Goal: Complete application form

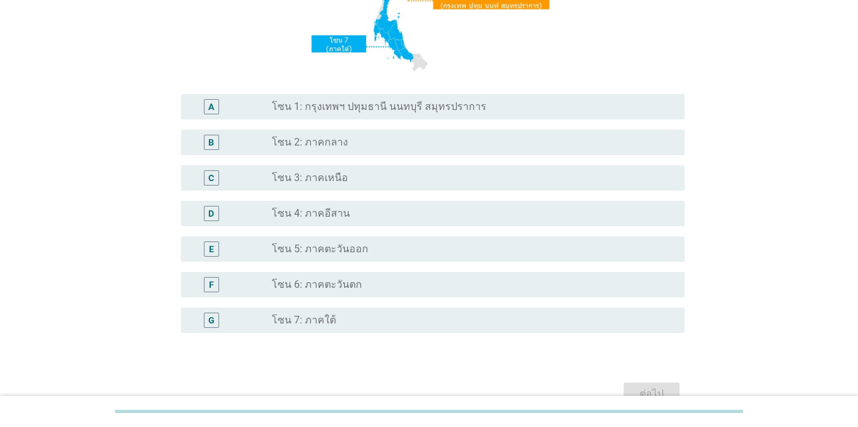
scroll to position [250, 0]
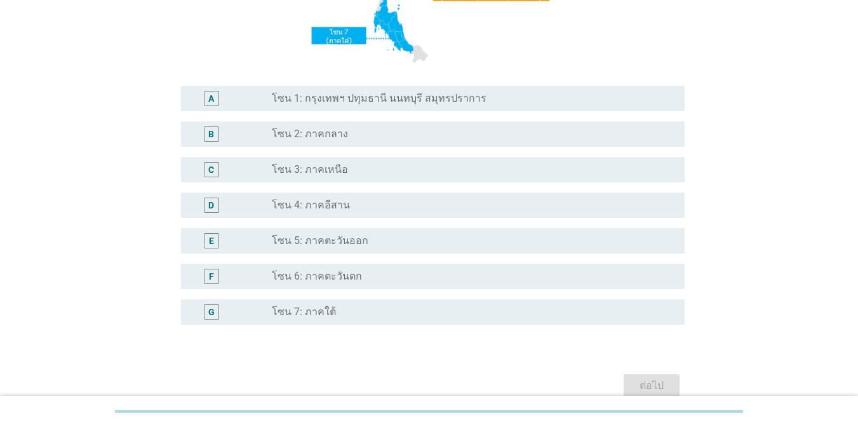
click at [369, 93] on label "โซน 1: กรุงเทพฯ ปทุมธานี นนทบุรี สมุทรปราการ" at bounding box center [379, 98] width 215 height 13
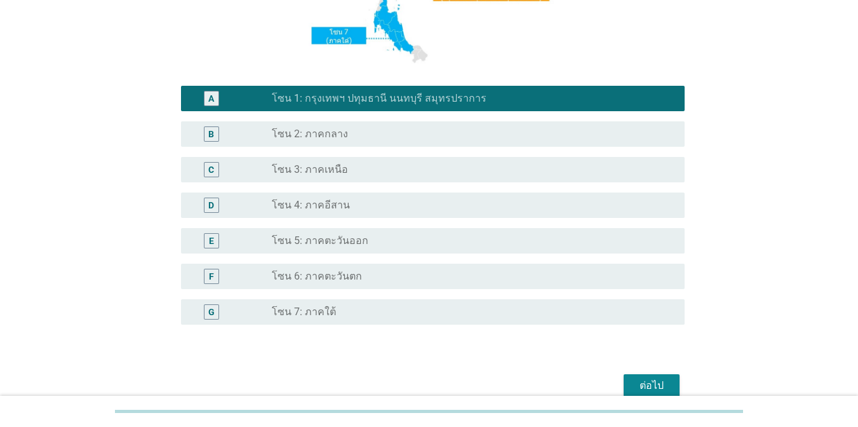
click at [625, 375] on button "ต่อไป" at bounding box center [652, 385] width 56 height 23
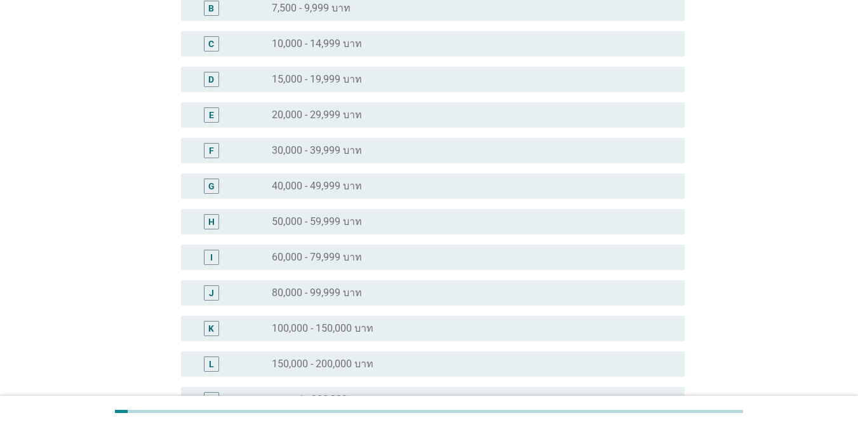
scroll to position [186, 0]
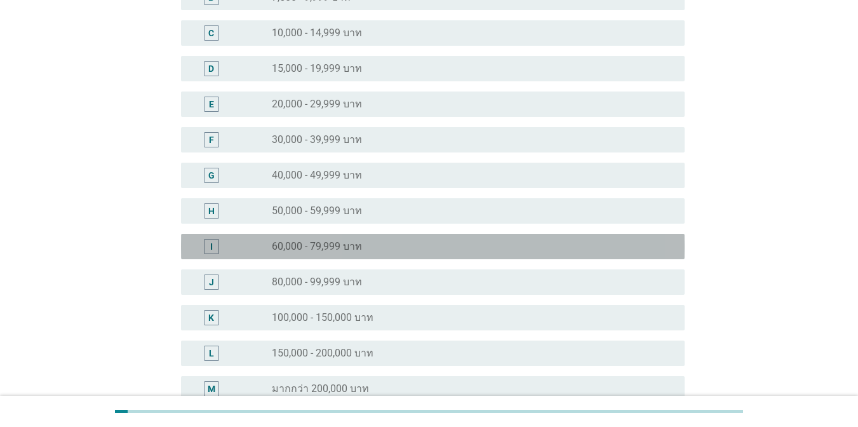
click at [458, 244] on div "radio_button_unchecked 60,000 - 79,999 บาท" at bounding box center [468, 246] width 393 height 13
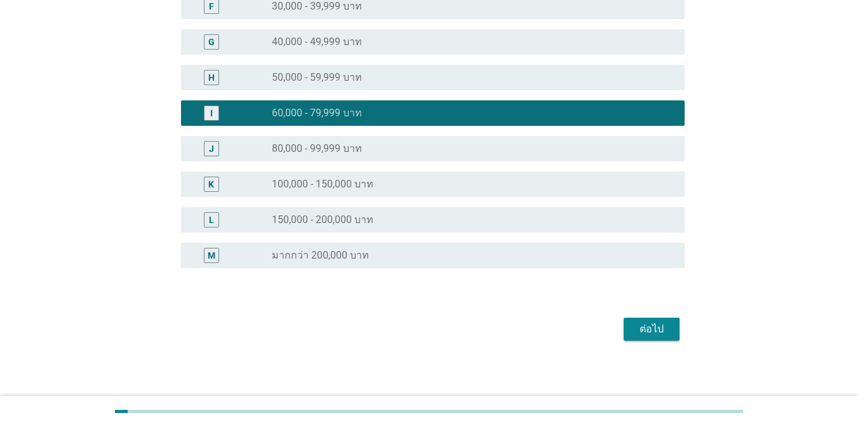
scroll to position [321, 0]
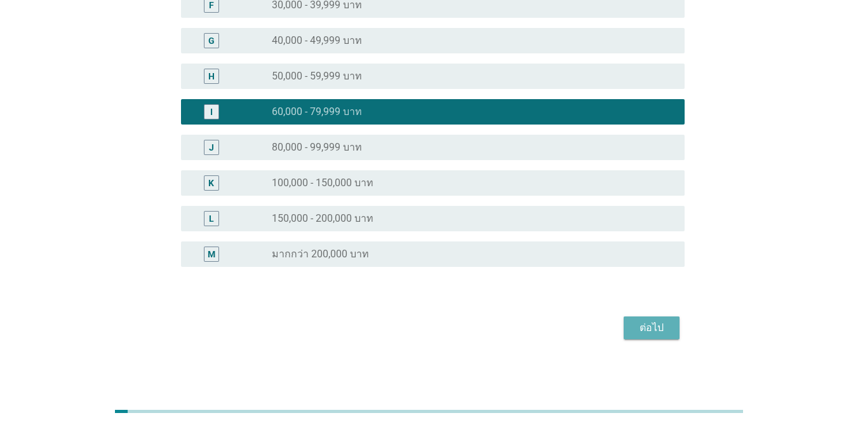
click at [625, 316] on button "ต่อไป" at bounding box center [652, 327] width 56 height 23
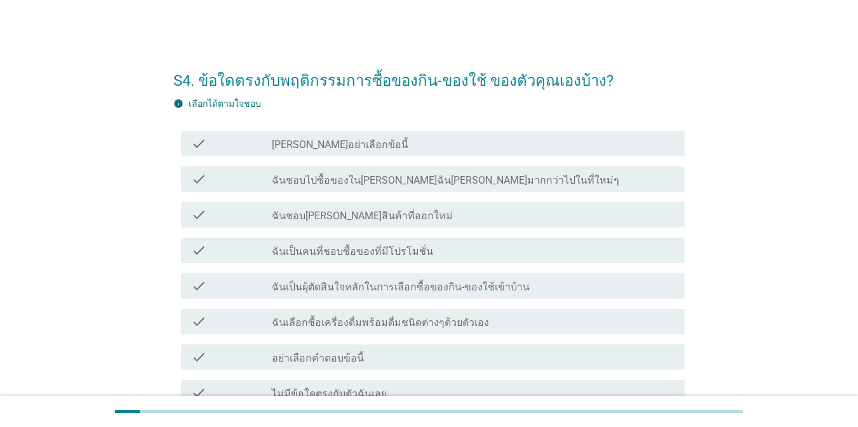
click at [435, 177] on label "ฉันชอบไปซื้อของใน[PERSON_NAME]ฉัน[PERSON_NAME]มากกว่าไปในที่ใหม่ๆ" at bounding box center [446, 180] width 348 height 13
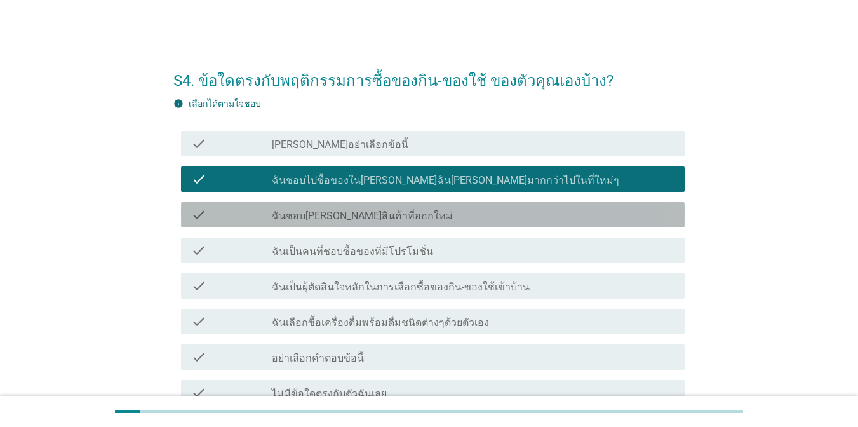
click at [430, 217] on div "check_box_outline_blank ฉันชอบ[PERSON_NAME]สินค้าที่ออกใหม่" at bounding box center [473, 214] width 403 height 15
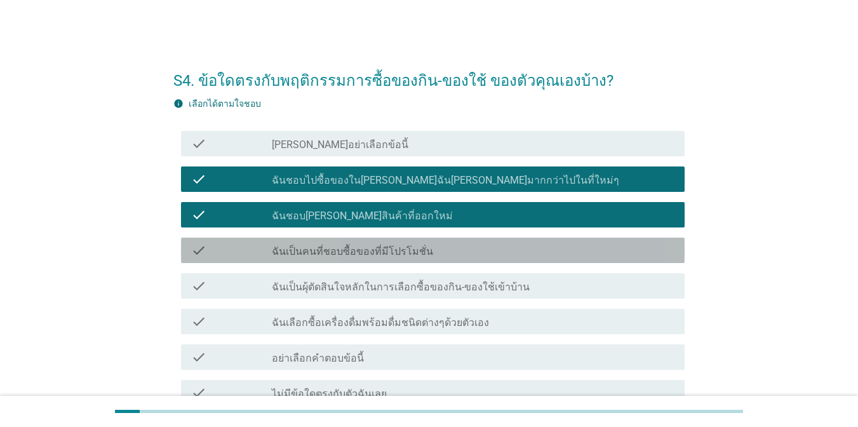
click at [426, 248] on div "check_box_outline_blank ฉันเป็นคนที่ชอบซื้อของที่มีโปรโมชั่น" at bounding box center [473, 250] width 403 height 15
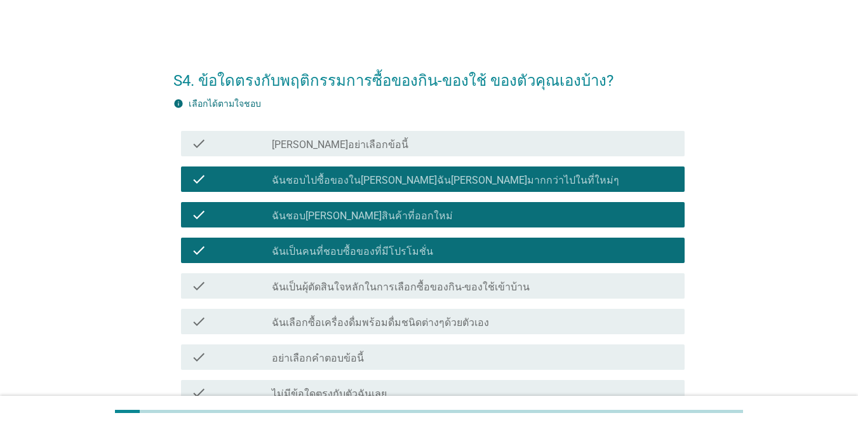
click at [425, 276] on div "check check_box_outline_blank ฉันเป็นผุ้ตัดสินใจหลักในการเลือกซื้อของกิน-ของใช้…" at bounding box center [433, 285] width 504 height 25
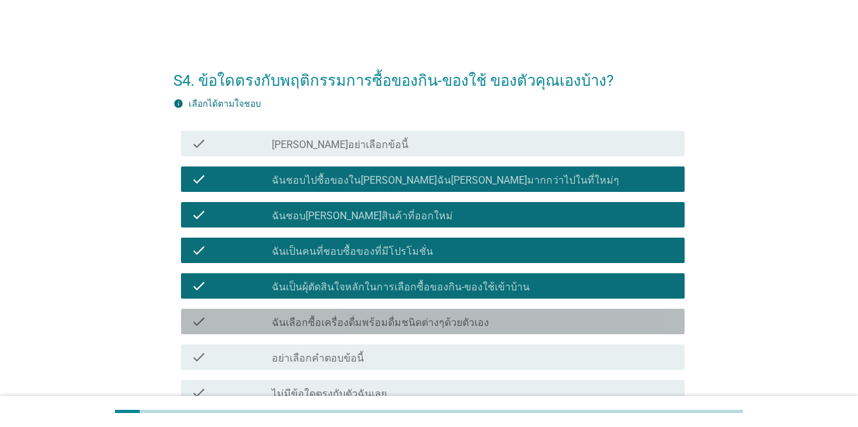
click at [415, 316] on label "ฉันเลือกซื้อเครื่องดื่มพร้อมดื่มชนิดต่างๆด้วยตัวเอง" at bounding box center [380, 322] width 217 height 13
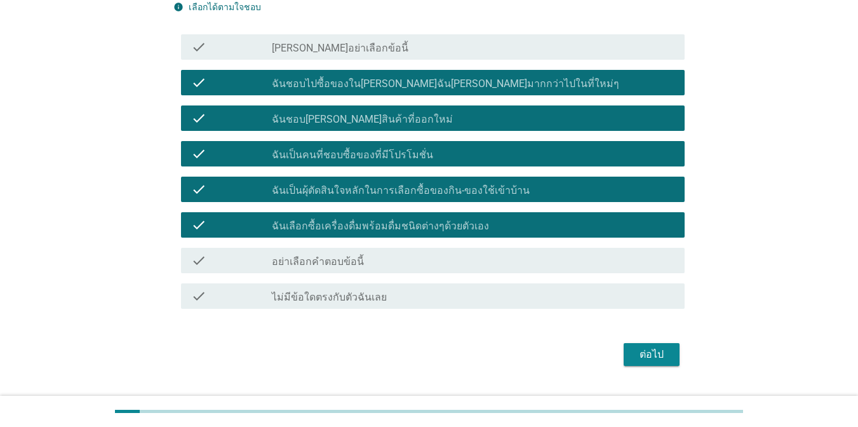
scroll to position [101, 0]
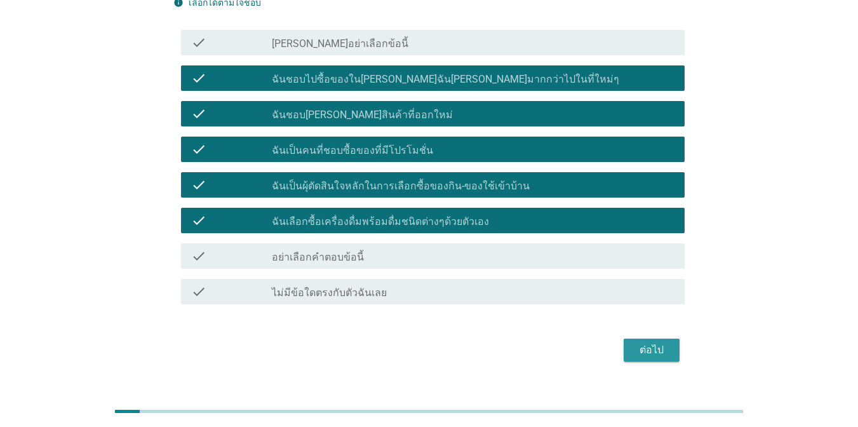
drag, startPoint x: 677, startPoint y: 346, endPoint x: 679, endPoint y: 356, distance: 11.0
click at [625, 346] on button "ต่อไป" at bounding box center [652, 350] width 56 height 23
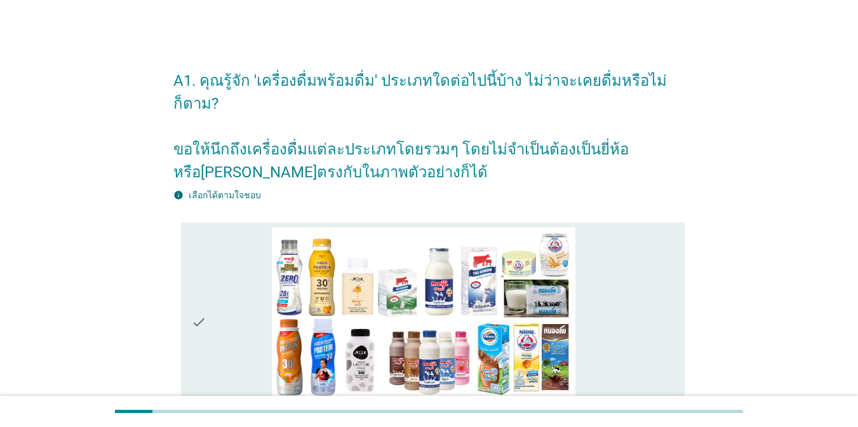
click at [625, 299] on div "check_box_outline_blank [PERSON_NAME]" at bounding box center [473, 322] width 403 height 191
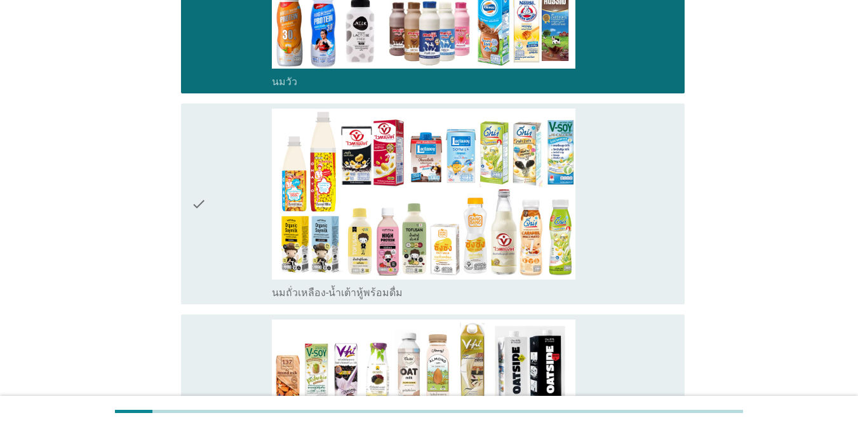
scroll to position [377, 0]
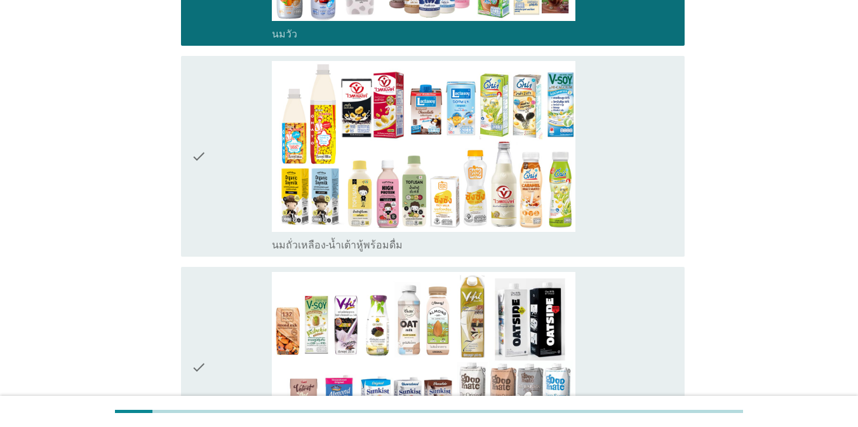
drag, startPoint x: 670, startPoint y: 148, endPoint x: 663, endPoint y: 205, distance: 57.5
click at [625, 149] on div "check_box_outline_blank นมถั่วเหลือง-น้ำเต้าหู้พร้อมดื่ม" at bounding box center [473, 156] width 403 height 191
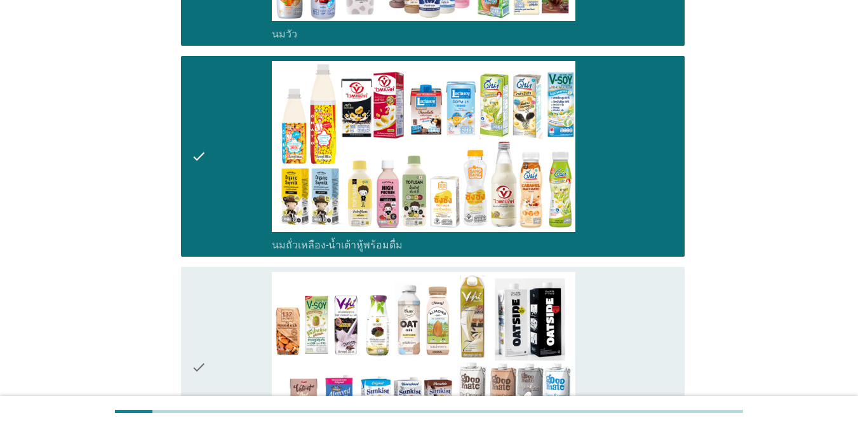
click at [625, 311] on div "check_box_outline_blank นมถั่วชนิดอื่นๆหรือนมธัญพืช [PERSON_NAME] นมโอ๊ต อัลมอน…" at bounding box center [473, 367] width 403 height 191
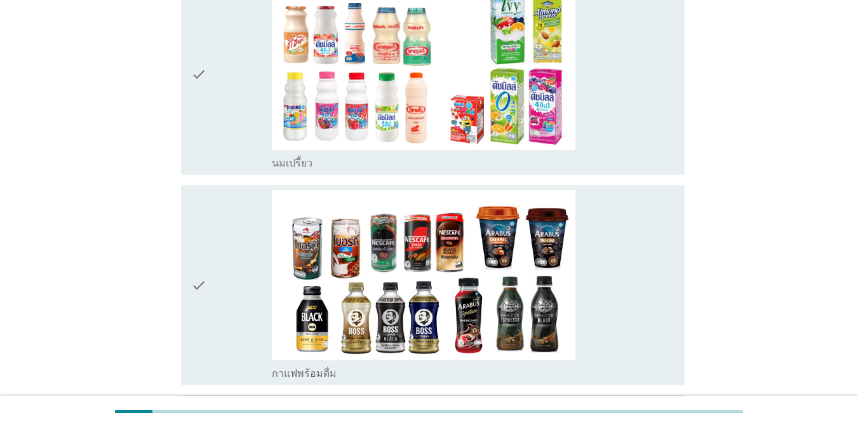
scroll to position [886, 0]
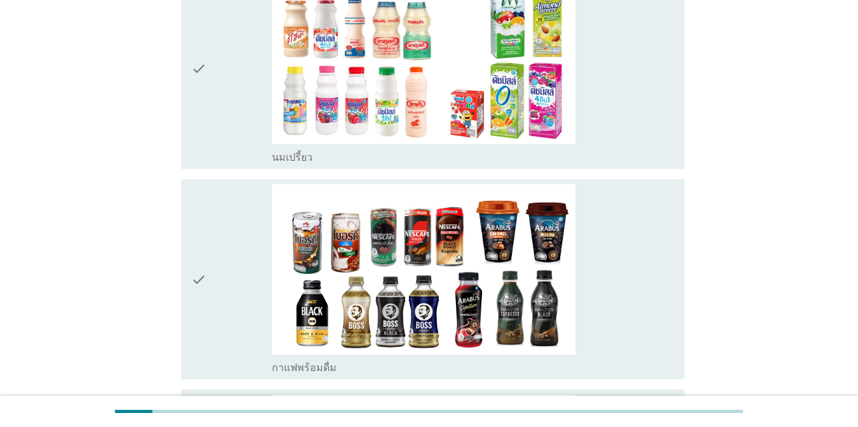
click at [625, 118] on div "check_box_outline_blank นมเปรี้ยว" at bounding box center [473, 68] width 403 height 191
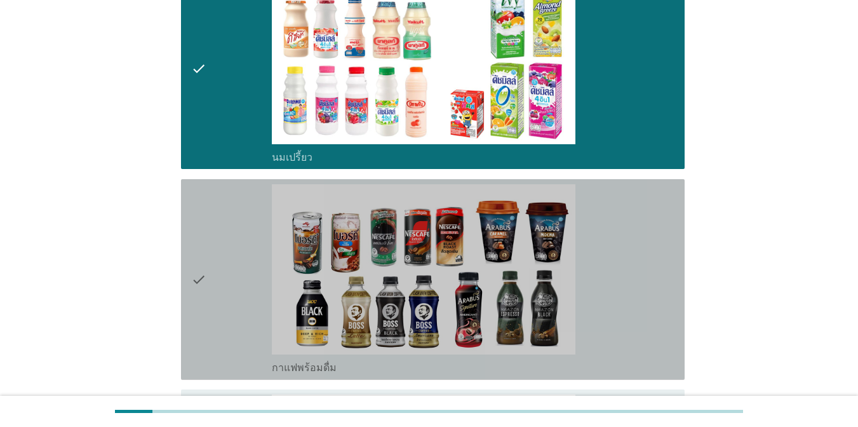
click at [625, 229] on div "check_box_outline_blank กาแฟพร้อมดื่ม" at bounding box center [473, 279] width 403 height 191
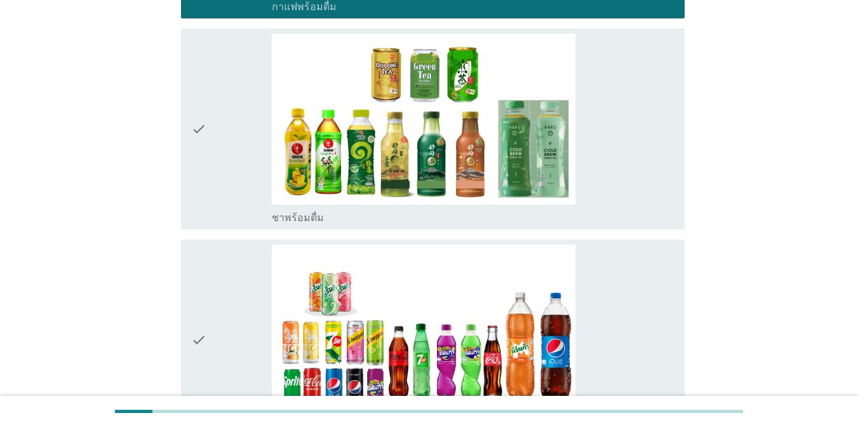
scroll to position [1306, 0]
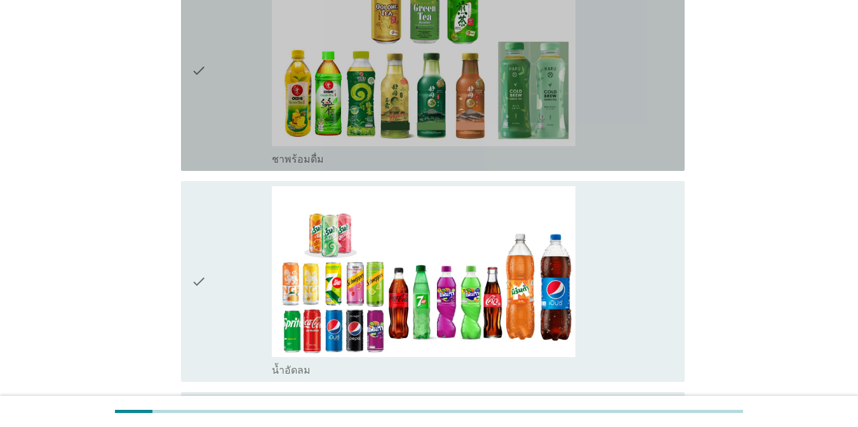
click at [625, 151] on div "check_box_outline_blank ชาพร้อมดื่ม" at bounding box center [473, 158] width 403 height 15
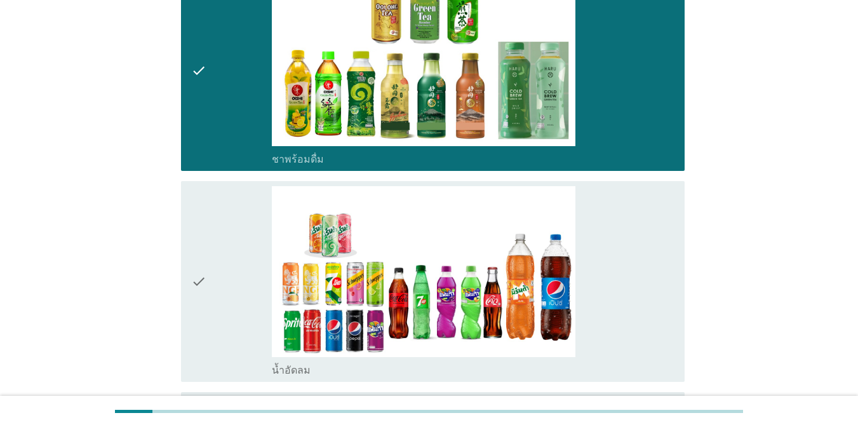
click at [625, 234] on div "check_box_outline_blank น้ำอัดลม" at bounding box center [473, 281] width 403 height 191
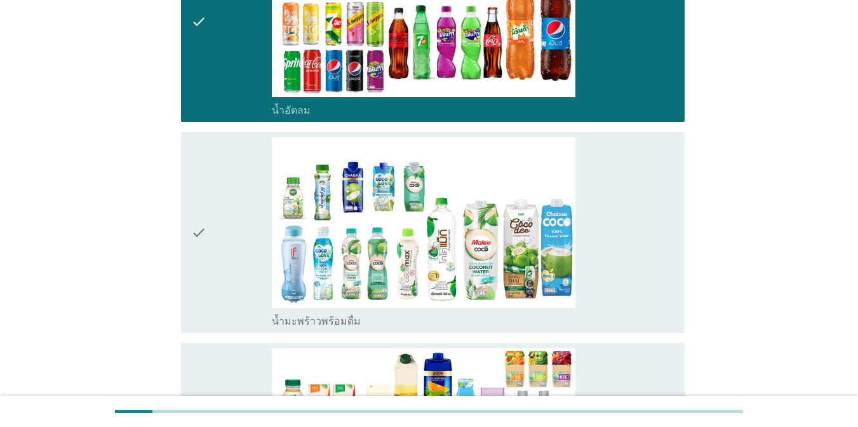
scroll to position [1634, 0]
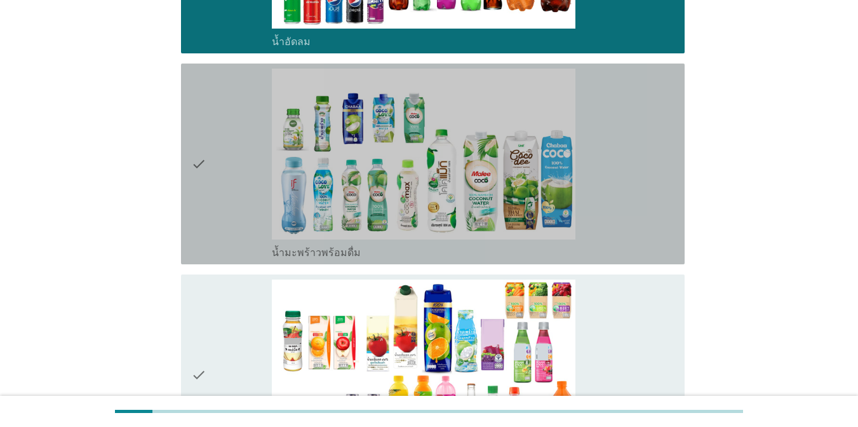
click at [625, 186] on div "check_box_outline_blank น้ำมะพร้าวพร้อมดื่ม" at bounding box center [473, 164] width 403 height 191
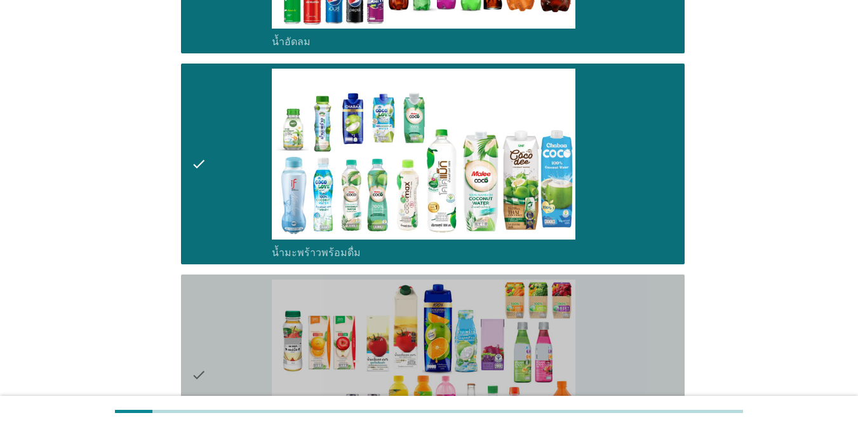
click at [625, 284] on div "check_box_outline_blank น้ำผลไม้-น้ำผักผลไม้พร้อมดื่ม" at bounding box center [473, 375] width 403 height 191
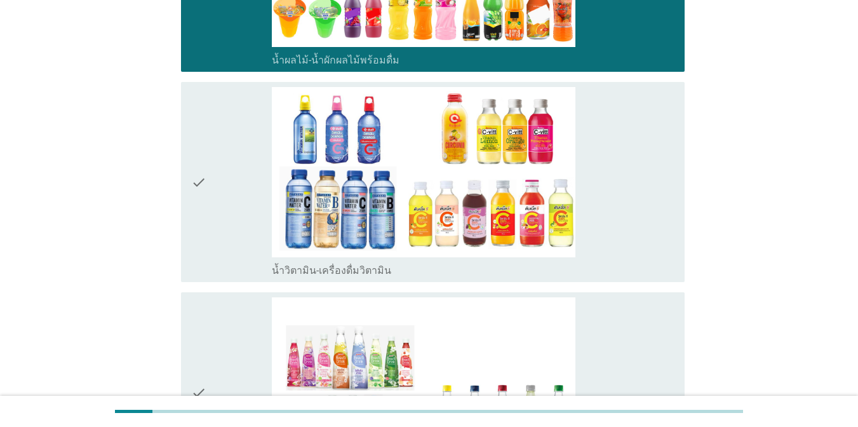
scroll to position [2069, 0]
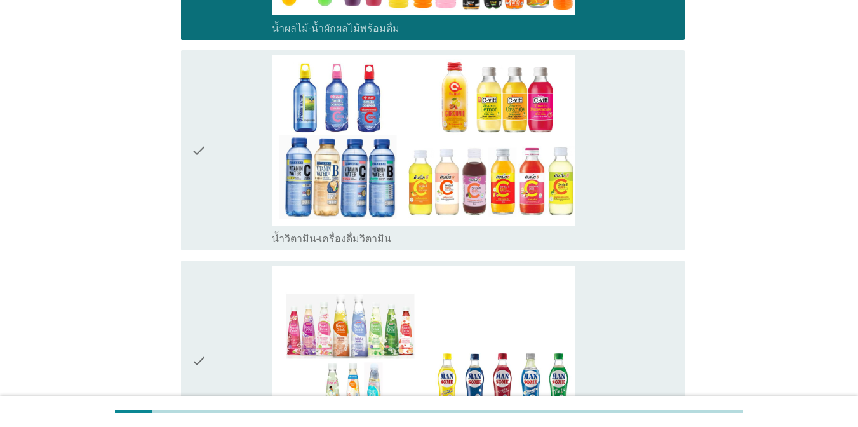
drag, startPoint x: 672, startPoint y: 200, endPoint x: 671, endPoint y: 233, distance: 32.4
click at [625, 200] on div "check_box_outline_blank น้ำวิตามิน-เครื่องดื่มวิตามิน" at bounding box center [473, 150] width 403 height 191
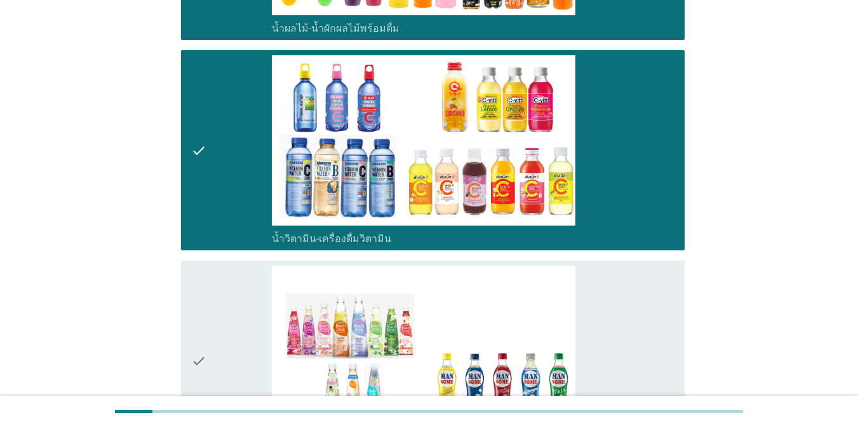
click at [625, 281] on div "check_box_outline_blank เครื่องดื่มเพื่อสุขภาพและความงาม [PERSON_NAME] เซ็ปเป้ …" at bounding box center [473, 361] width 403 height 191
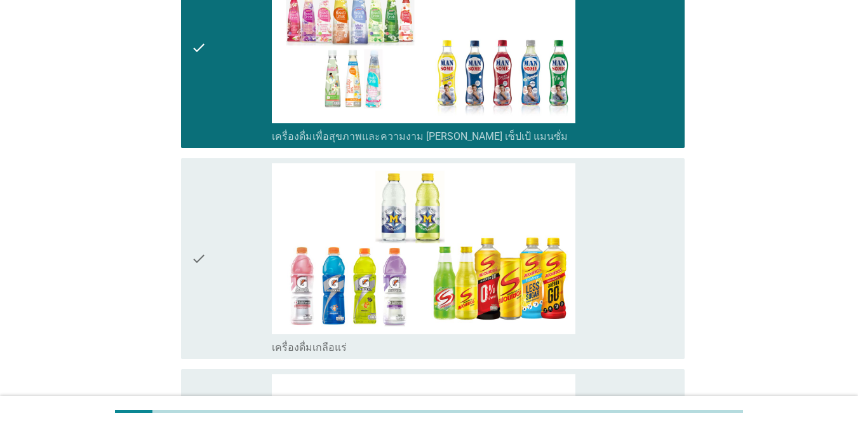
scroll to position [2494, 0]
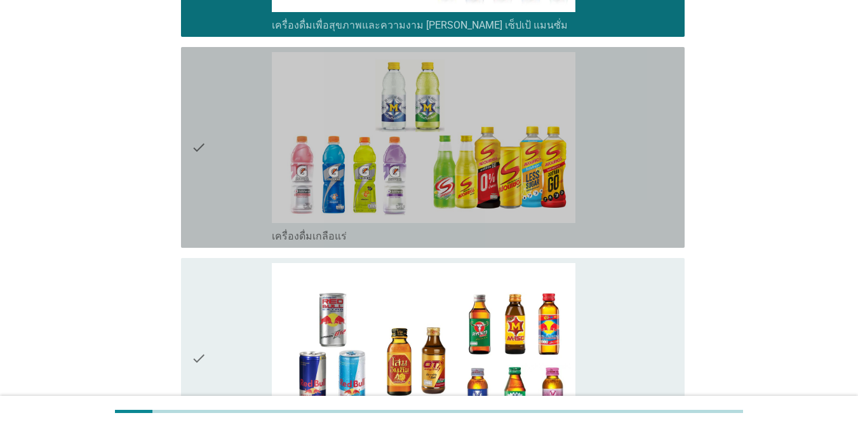
click at [625, 227] on div "check_box_outline_blank เครื่องดื่มเกลือแร่" at bounding box center [473, 234] width 403 height 15
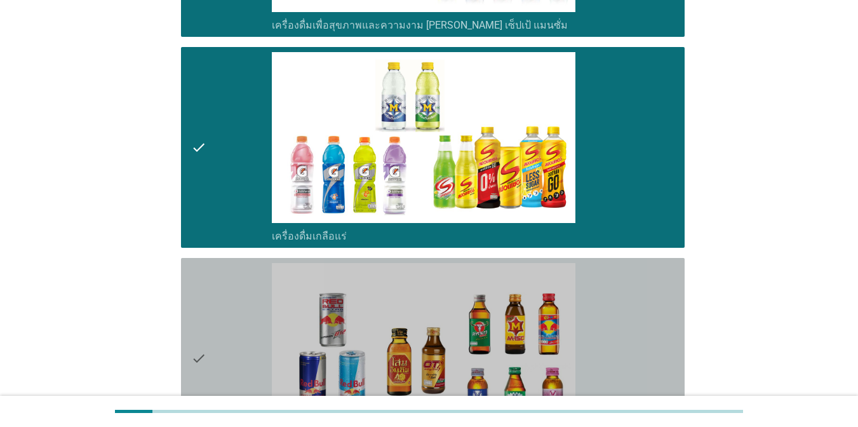
click at [625, 295] on div "check_box_outline_blank เครื่องดื่ม[PERSON_NAME]กำลัง" at bounding box center [473, 358] width 403 height 191
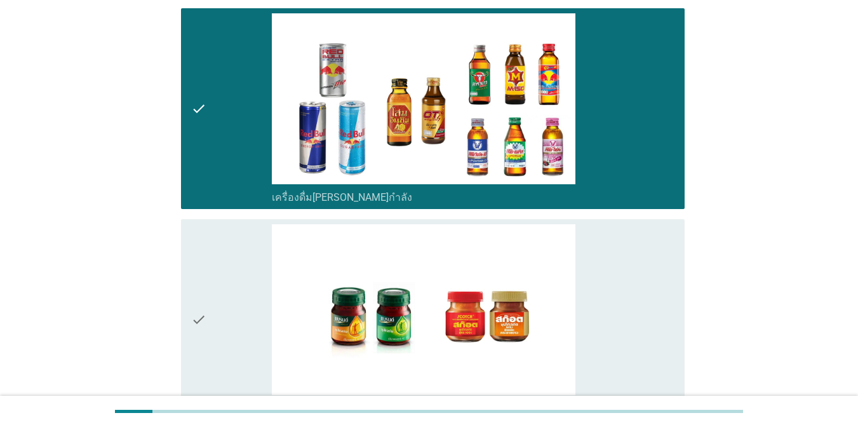
scroll to position [2802, 0]
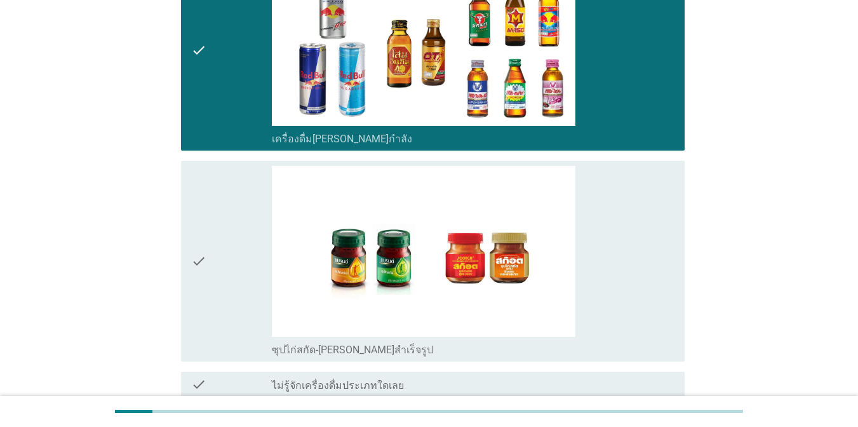
click at [625, 295] on div "check_box_outline_blank ซุปไก่สกัด-[PERSON_NAME]สำเร็จรูป" at bounding box center [473, 261] width 403 height 191
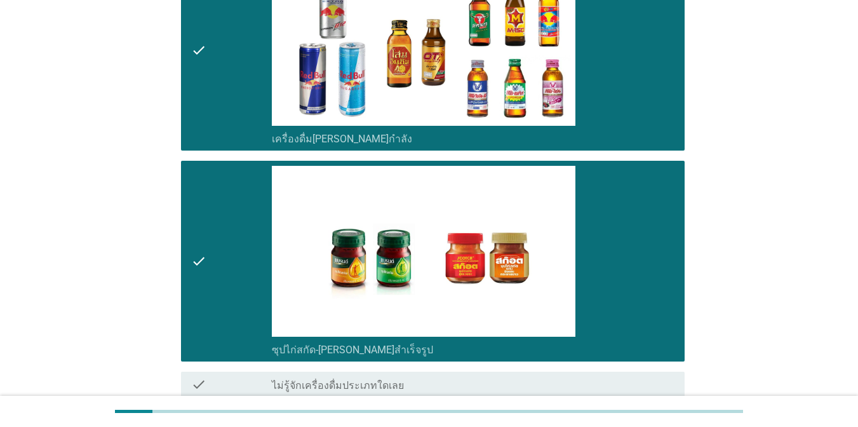
scroll to position [2897, 0]
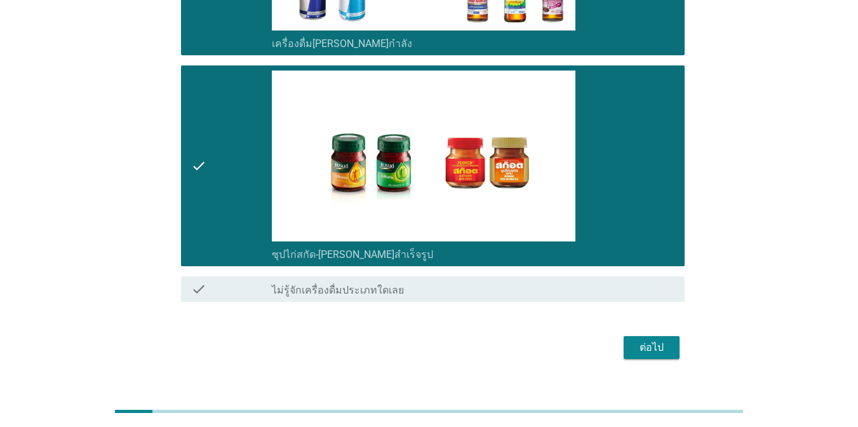
click at [625, 337] on div "ต่อไป" at bounding box center [428, 347] width 511 height 30
click at [625, 340] on div "ต่อไป" at bounding box center [652, 347] width 36 height 15
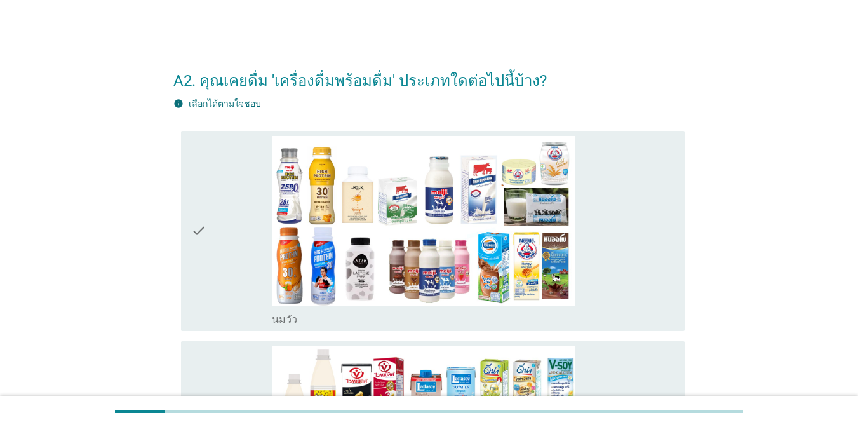
click at [606, 213] on div "check_box_outline_blank [PERSON_NAME]" at bounding box center [473, 231] width 403 height 191
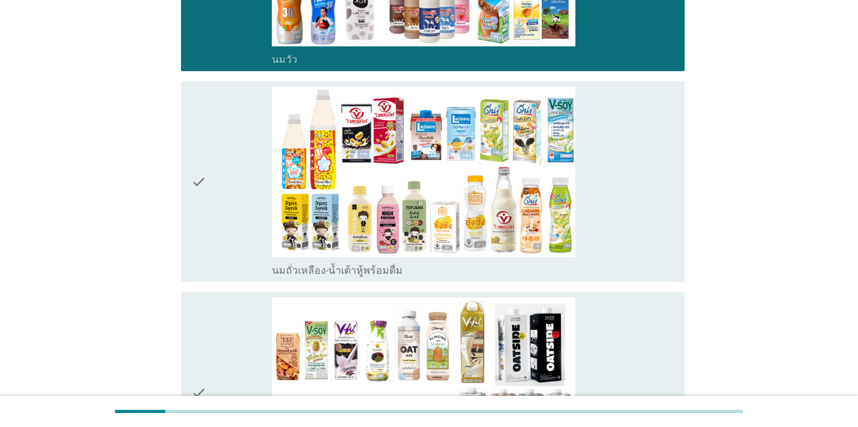
scroll to position [317, 0]
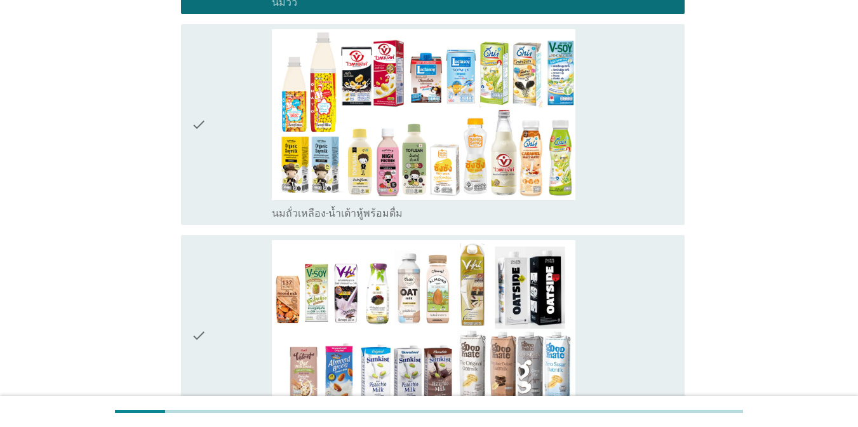
drag, startPoint x: 601, startPoint y: 123, endPoint x: 604, endPoint y: 134, distance: 11.1
click at [601, 124] on div "check_box_outline_blank นมถั่วเหลือง-น้ำเต้าหู้พร้อมดื่ม" at bounding box center [473, 124] width 403 height 191
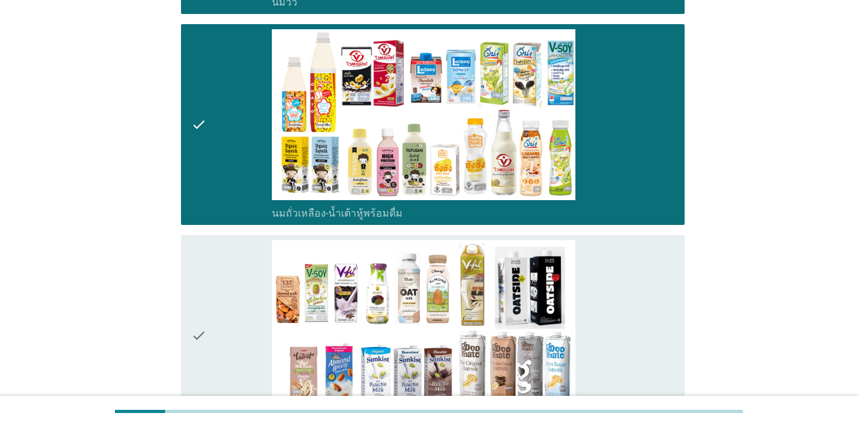
click at [599, 260] on div "check_box_outline_blank นมถั่วชนิดอื่นๆหรือนมธัญพืช [PERSON_NAME] นมโอ๊ต อัลมอน…" at bounding box center [473, 335] width 403 height 191
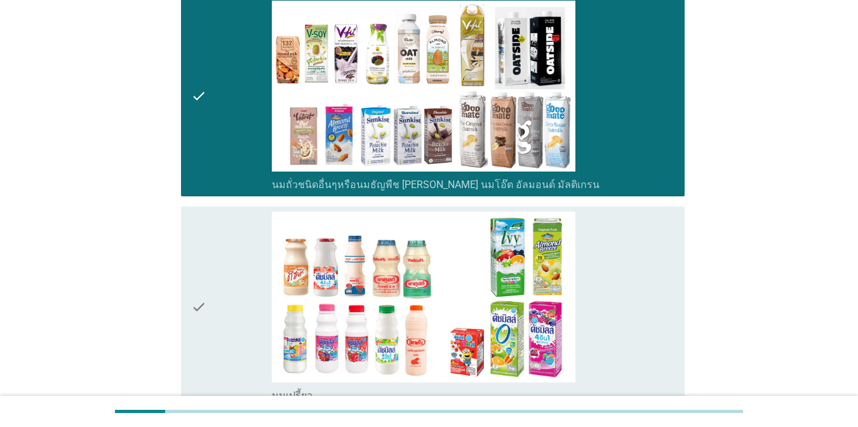
scroll to position [686, 0]
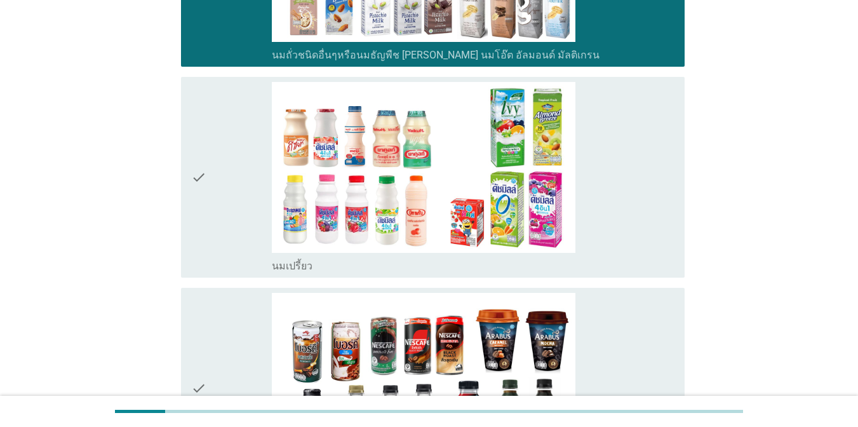
click at [625, 177] on div "check_box_outline_blank นมเปรี้ยว" at bounding box center [473, 177] width 403 height 191
drag, startPoint x: 649, startPoint y: 177, endPoint x: 641, endPoint y: 308, distance: 131.7
click at [625, 308] on div "check_box_outline_blank กาแฟพร้อมดื่ม" at bounding box center [473, 388] width 403 height 191
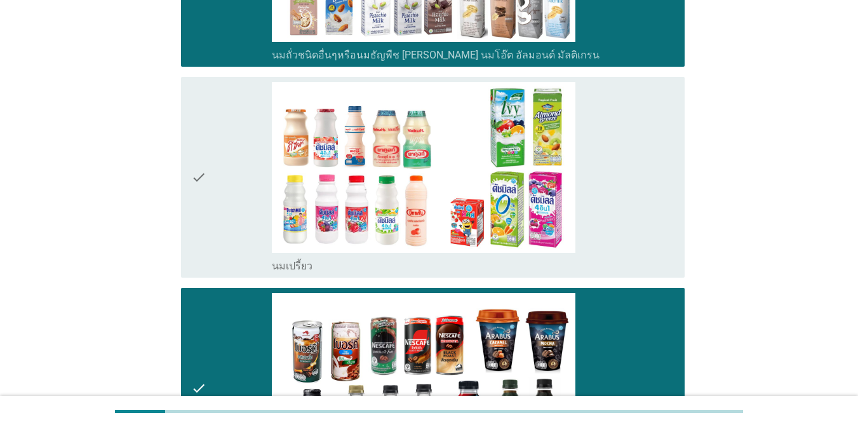
click at [625, 243] on div "check_box_outline_blank นมเปรี้ยว" at bounding box center [473, 177] width 403 height 191
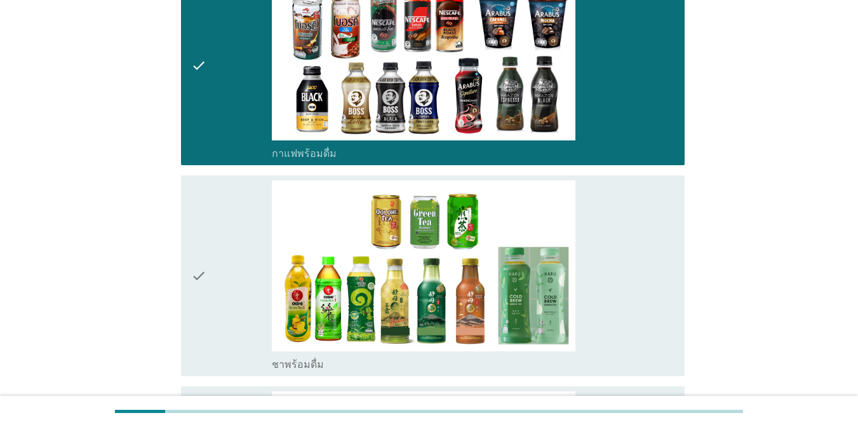
scroll to position [1149, 0]
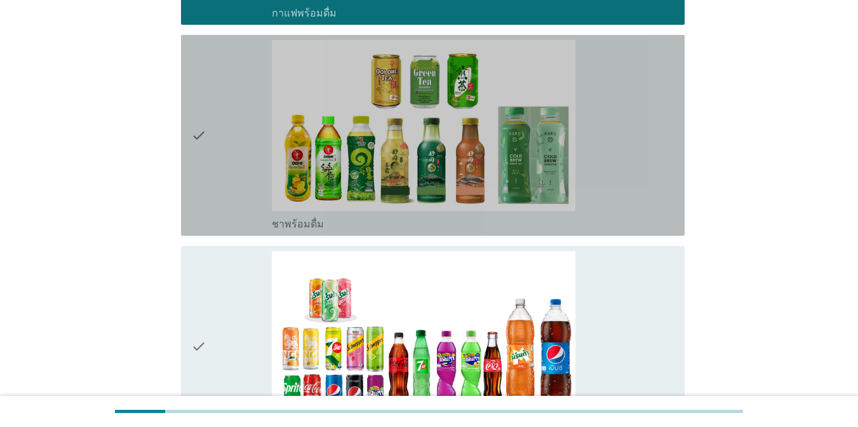
click at [625, 180] on div "check_box_outline_blank ชาพร้อมดื่ม" at bounding box center [473, 135] width 403 height 191
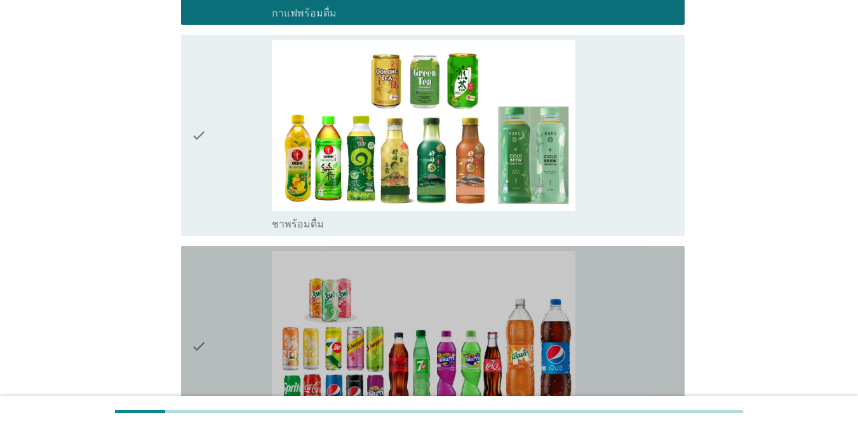
drag, startPoint x: 658, startPoint y: 180, endPoint x: 651, endPoint y: 284, distance: 103.8
click at [625, 284] on div "check_box_outline_blank น้ำอัดลม" at bounding box center [473, 346] width 403 height 191
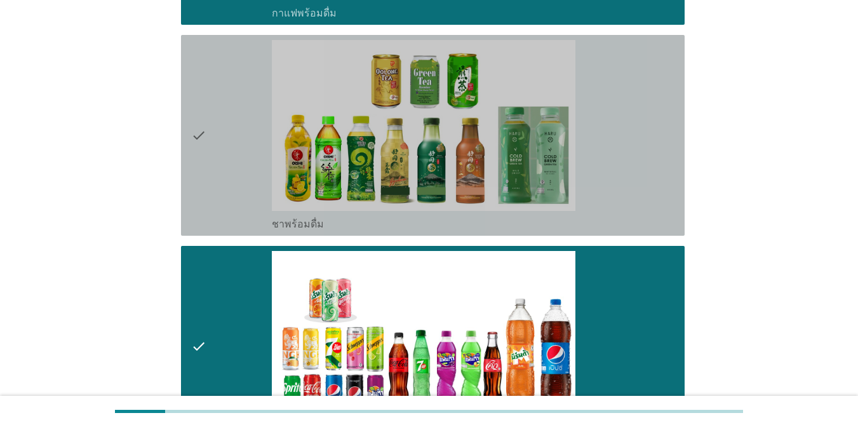
click at [625, 201] on div "check_box_outline_blank ชาพร้อมดื่ม" at bounding box center [473, 135] width 403 height 191
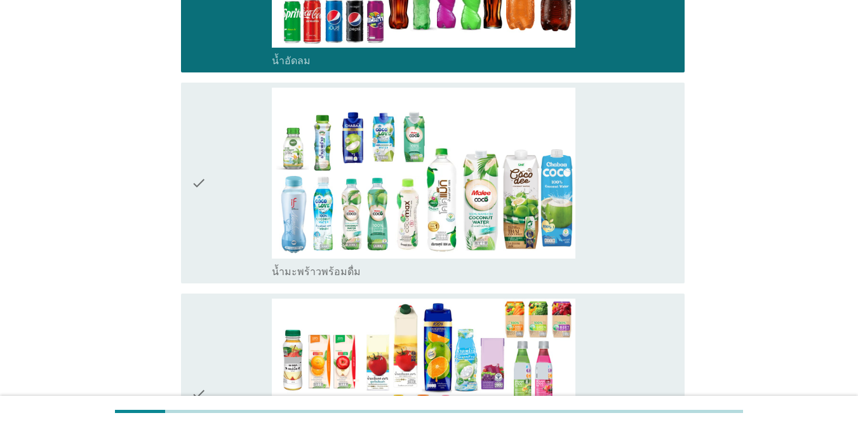
scroll to position [1560, 0]
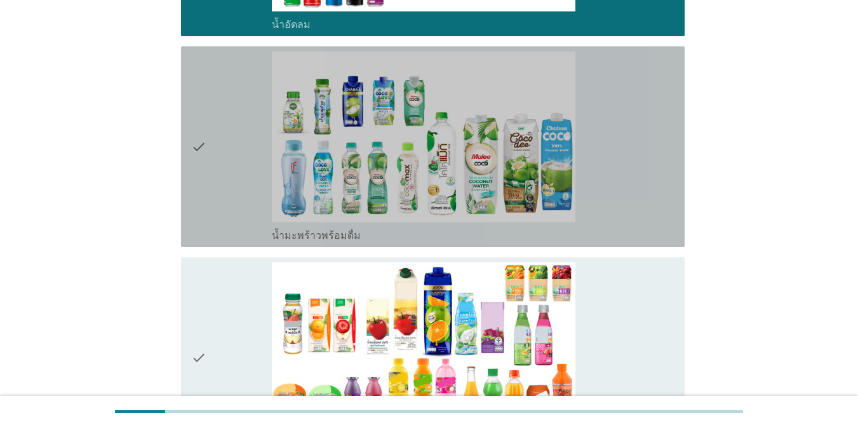
click at [625, 196] on div "check_box_outline_blank น้ำมะพร้าวพร้อมดื่ม" at bounding box center [473, 146] width 403 height 191
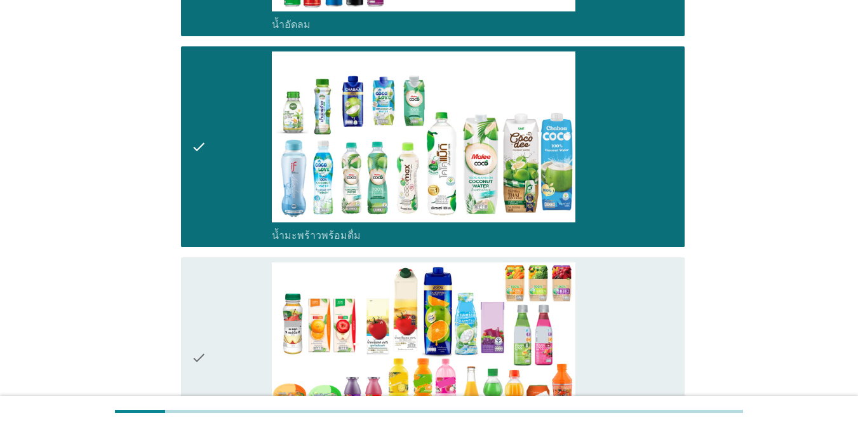
click at [625, 308] on div "check_box_outline_blank น้ำผลไม้-น้ำผักผลไม้พร้อมดื่ม" at bounding box center [473, 357] width 403 height 191
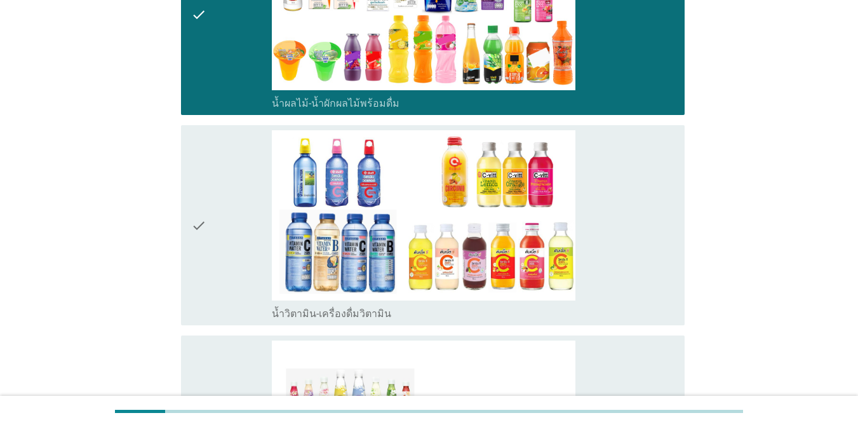
scroll to position [1950, 0]
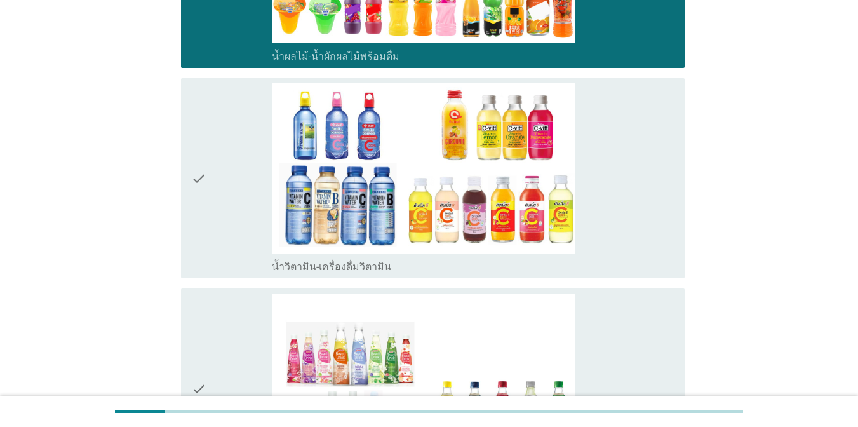
click at [625, 209] on div "check_box_outline_blank น้ำวิตามิน-เครื่องดื่มวิตามิน" at bounding box center [473, 178] width 403 height 191
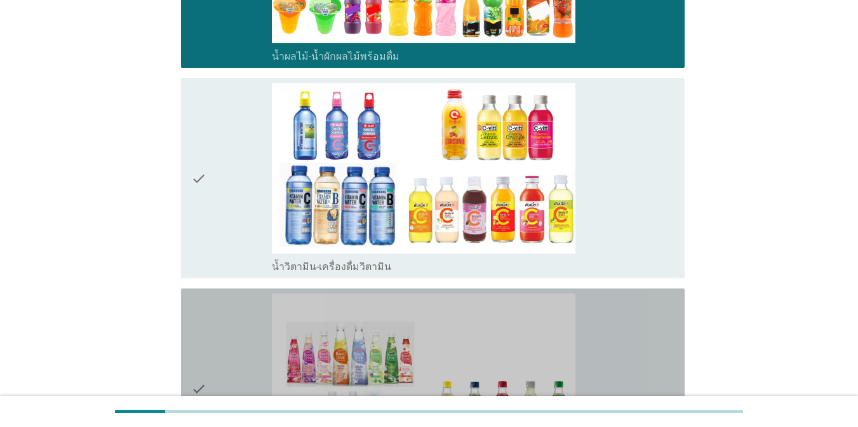
drag, startPoint x: 656, startPoint y: 209, endPoint x: 649, endPoint y: 319, distance: 110.1
click at [625, 319] on div "check_box_outline_blank เครื่องดื่มเพื่อสุขภาพและความงาม [PERSON_NAME] เซ็ปเป้ …" at bounding box center [473, 389] width 403 height 191
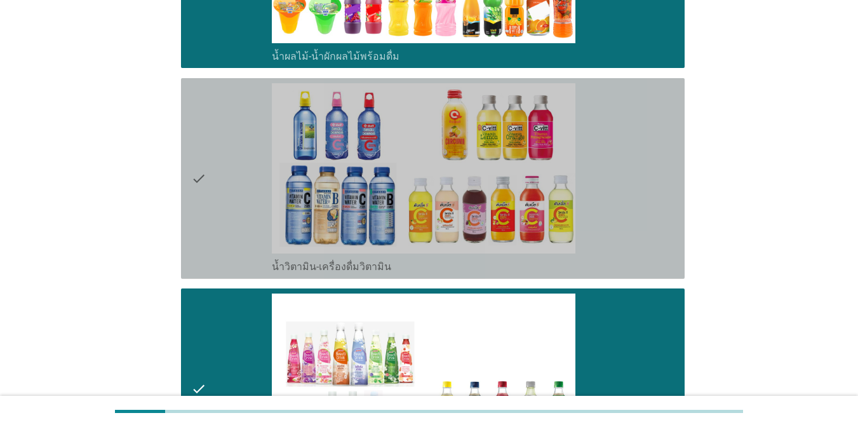
click at [625, 229] on div "check check_box_outline_blank น้ำวิตามิน-เครื่องดื่มวิตามิน" at bounding box center [433, 178] width 504 height 201
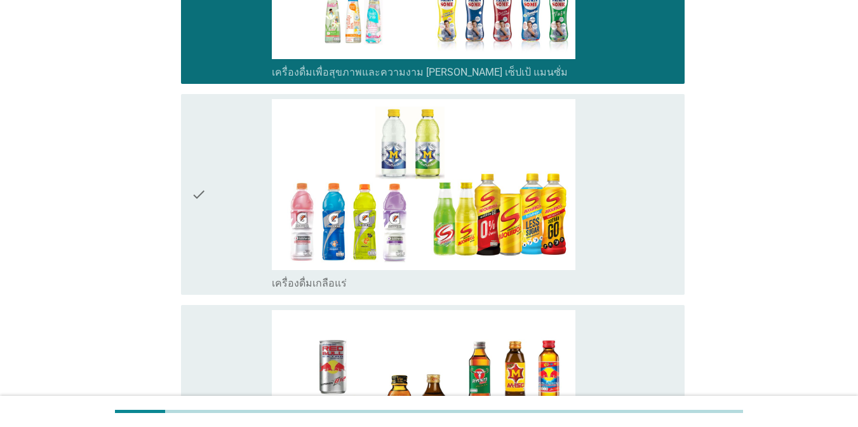
scroll to position [2366, 0]
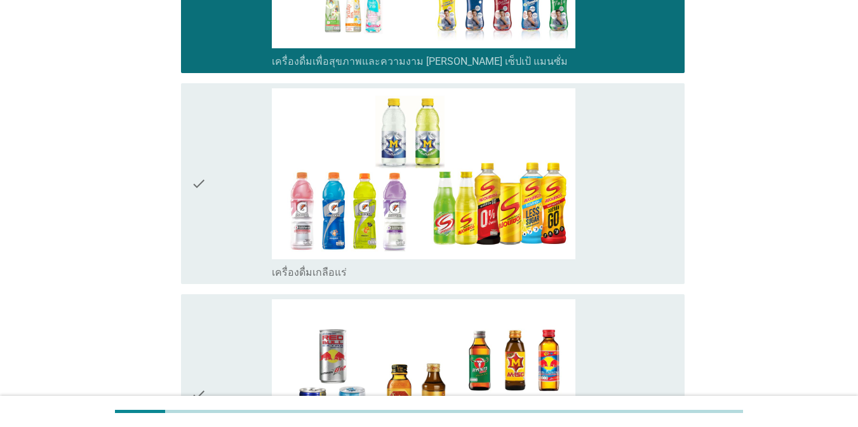
click at [625, 253] on div "check_box_outline_blank เครื่องดื่มเกลือแร่" at bounding box center [473, 183] width 403 height 191
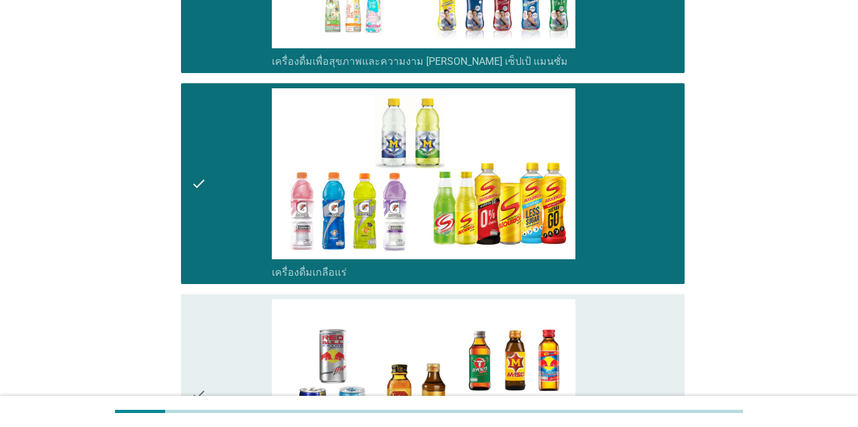
click at [625, 326] on div "check_box_outline_blank เครื่องดื่ม[PERSON_NAME]กำลัง" at bounding box center [473, 394] width 403 height 191
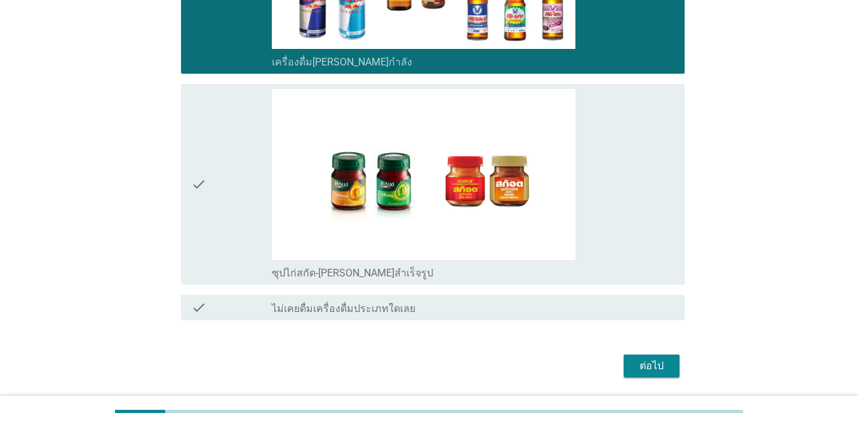
scroll to position [2793, 0]
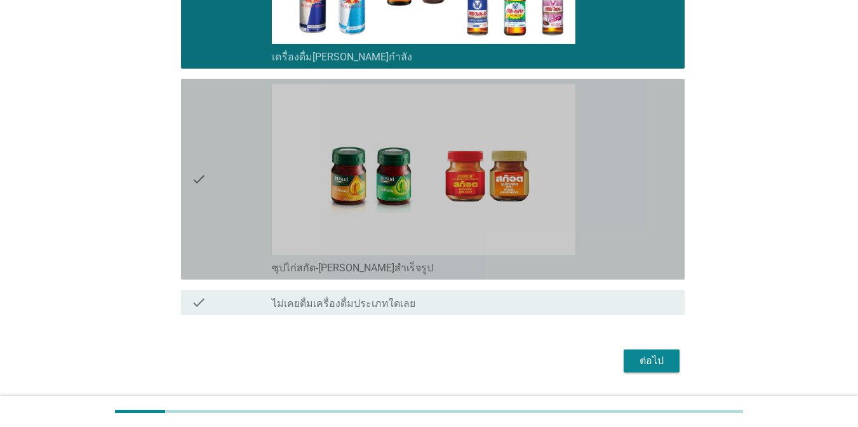
click at [625, 238] on div "check_box_outline_blank ซุปไก่สกัด-[PERSON_NAME]สำเร็จรูป" at bounding box center [473, 179] width 403 height 191
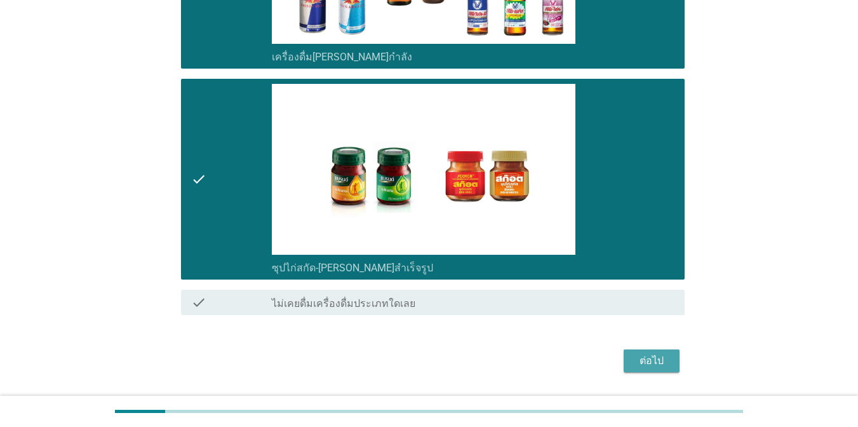
click at [625, 355] on div "ต่อไป" at bounding box center [652, 360] width 36 height 15
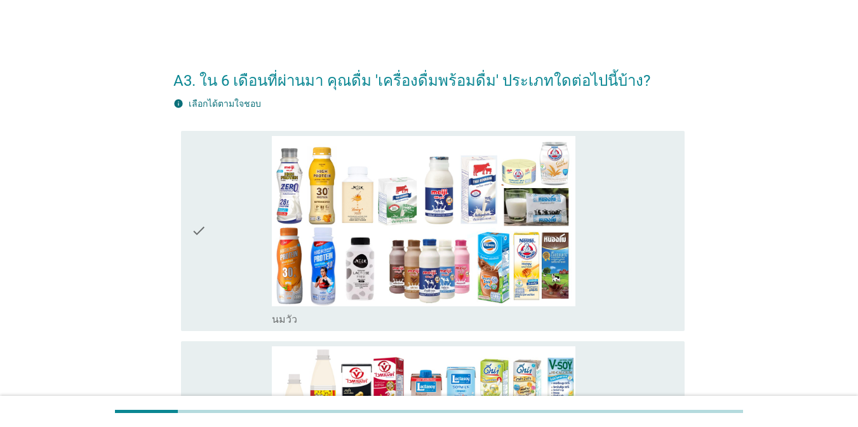
click at [597, 233] on div "check_box_outline_blank [PERSON_NAME]" at bounding box center [473, 231] width 403 height 191
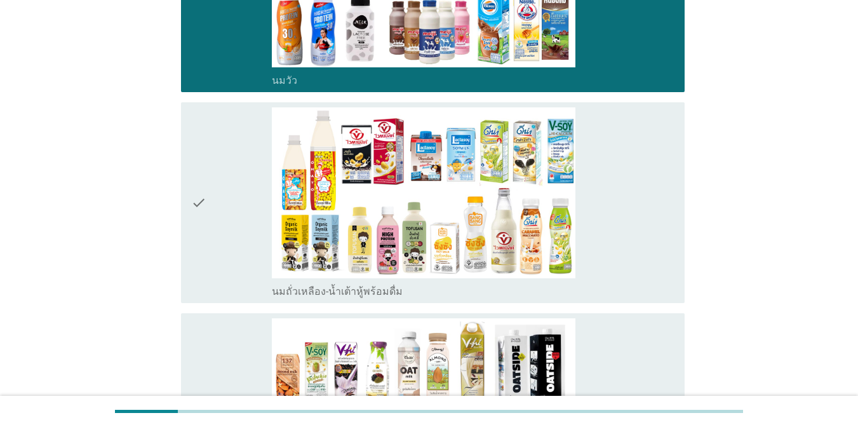
scroll to position [245, 0]
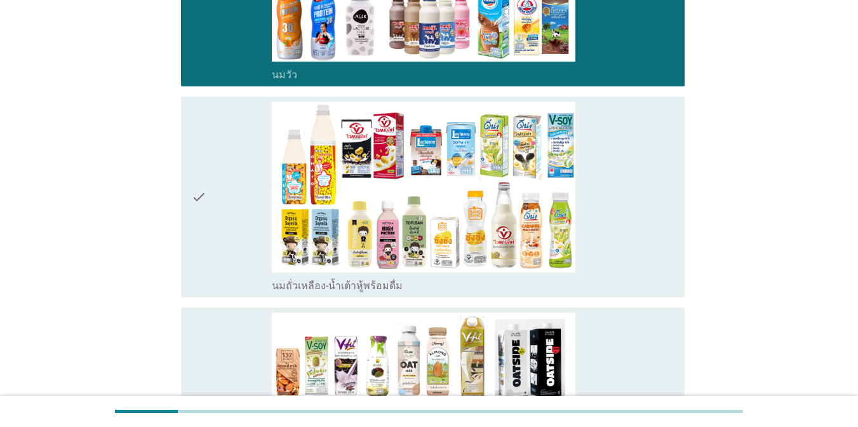
drag, startPoint x: 633, startPoint y: 182, endPoint x: 640, endPoint y: 193, distance: 12.9
click at [625, 183] on div "check_box_outline_blank นมถั่วเหลือง-น้ำเต้าหู้พร้อมดื่ม" at bounding box center [473, 197] width 403 height 191
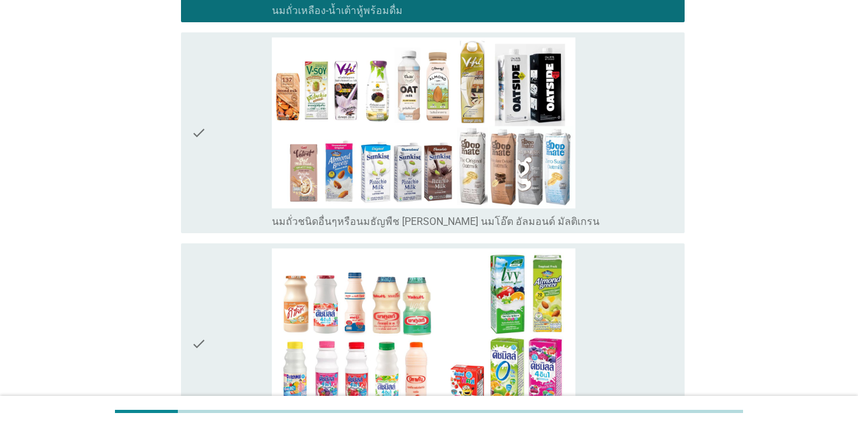
scroll to position [567, 0]
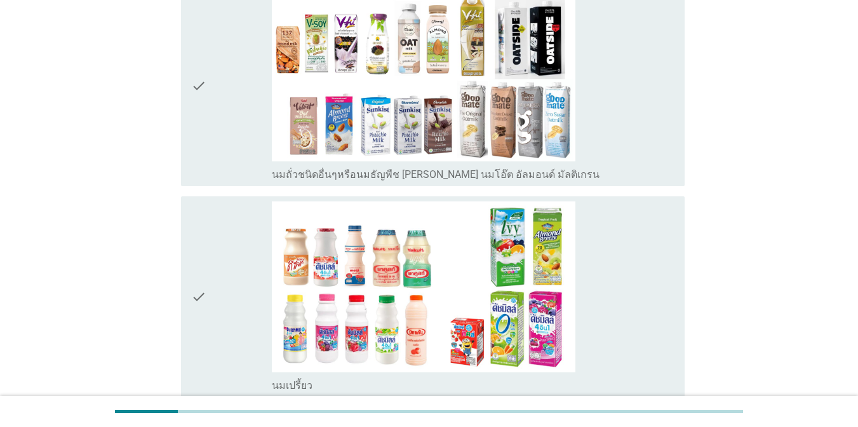
click at [625, 259] on div "check_box_outline_blank นมเปรี้ยว" at bounding box center [473, 296] width 403 height 191
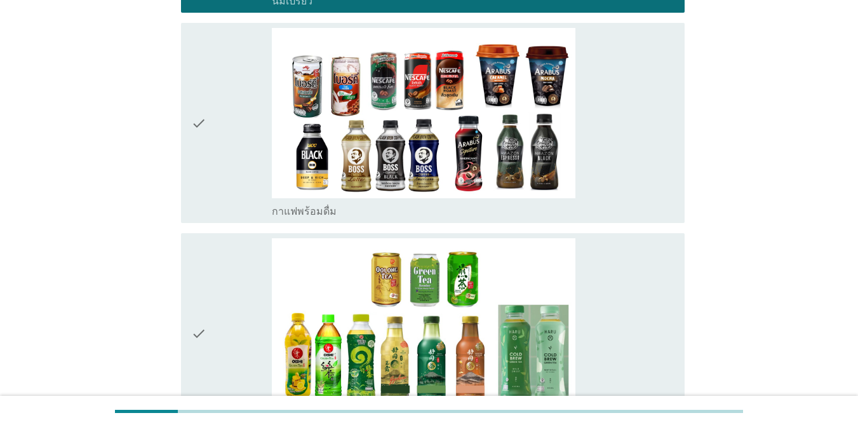
scroll to position [1008, 0]
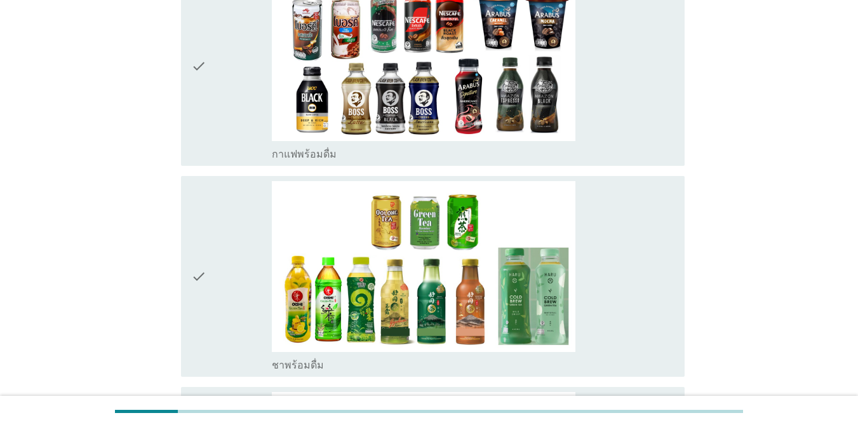
click at [625, 140] on div "check_box_outline_blank กาแฟพร้อมดื่ม" at bounding box center [473, 66] width 403 height 191
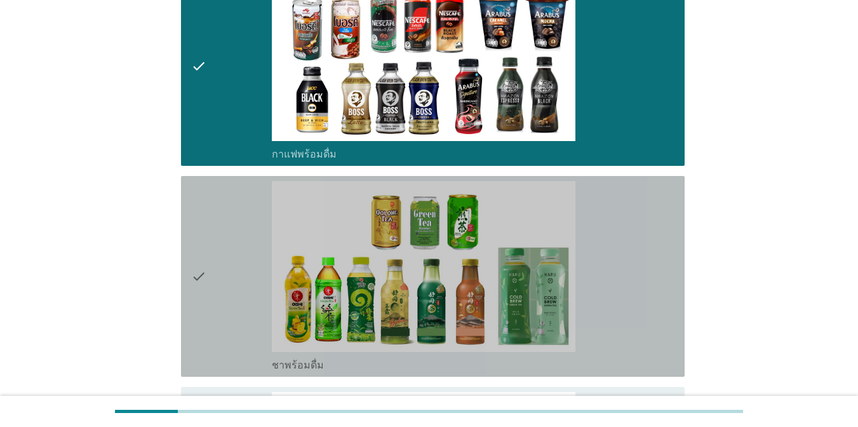
click at [625, 245] on div "check_box_outline_blank ชาพร้อมดื่ม" at bounding box center [473, 276] width 403 height 191
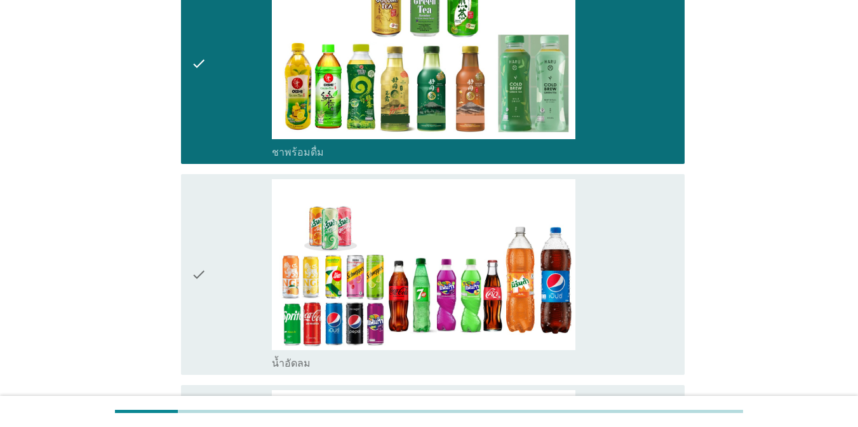
scroll to position [1357, 0]
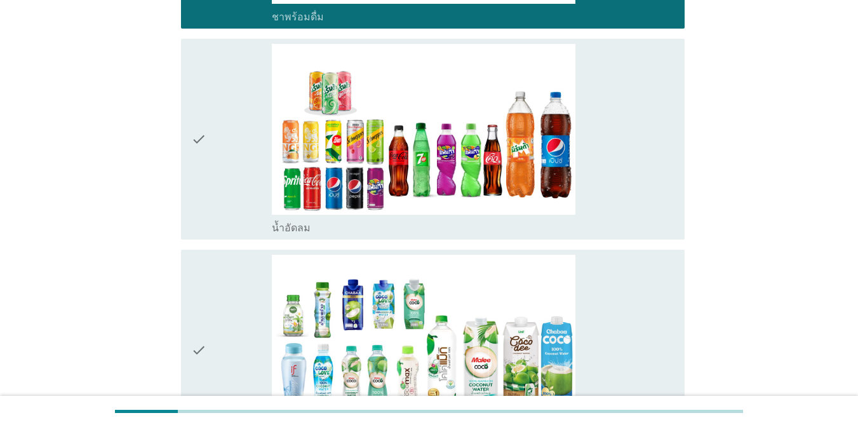
click at [592, 208] on div "check_box_outline_blank น้ำอัดลม" at bounding box center [473, 139] width 403 height 191
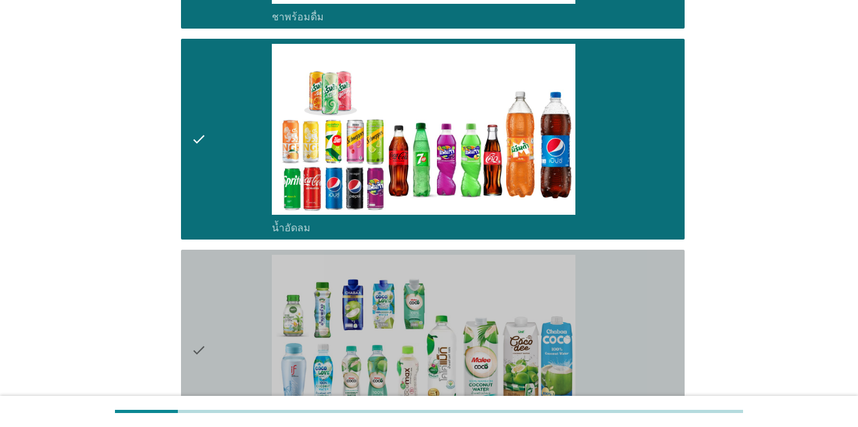
click at [606, 302] on div "check_box_outline_blank น้ำมะพร้าวพร้อมดื่ม" at bounding box center [473, 350] width 403 height 191
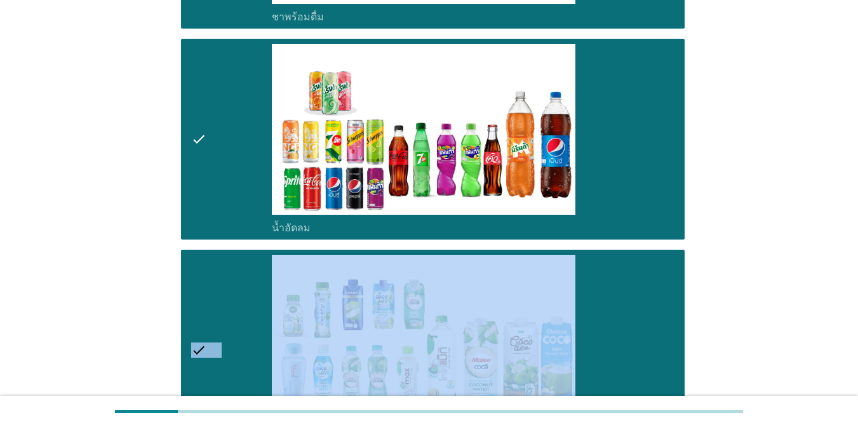
drag, startPoint x: 861, startPoint y: 226, endPoint x: 862, endPoint y: 280, distance: 53.4
click at [625, 280] on html "A3. ใน 6 เดือนที่ผ่านมา คุณดื่ม 'เครื่องดื่มพร้อมดื่ม' ประเภทใดต่อไปนี้บ้าง? in…" at bounding box center [429, 255] width 858 height 3225
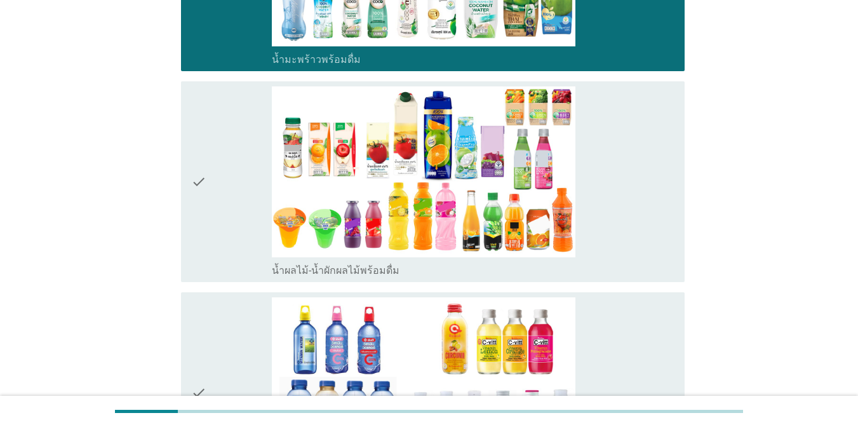
scroll to position [1768, 0]
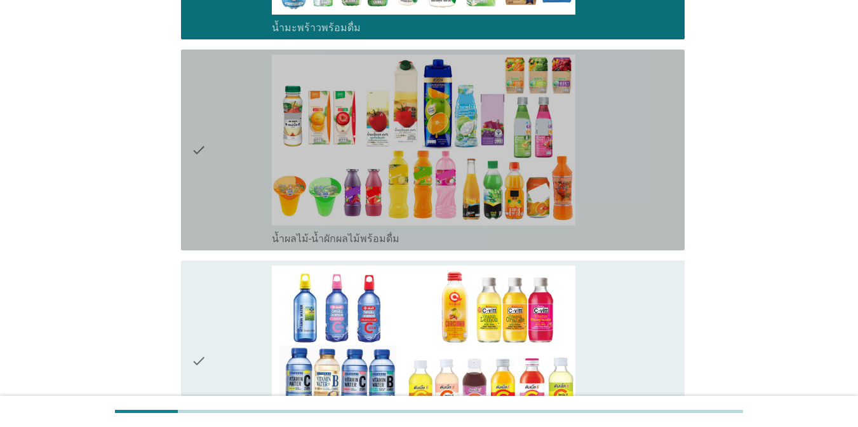
click at [625, 191] on div "check_box_outline_blank น้ำผลไม้-น้ำผักผลไม้พร้อมดื่ม" at bounding box center [473, 150] width 403 height 191
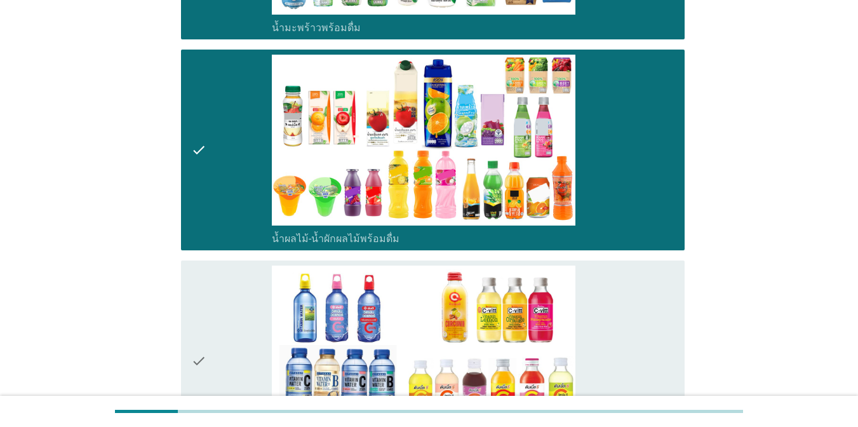
click at [625, 292] on div "check_box_outline_blank น้ำวิตามิน-เครื่องดื่มวิตามิน" at bounding box center [473, 361] width 403 height 191
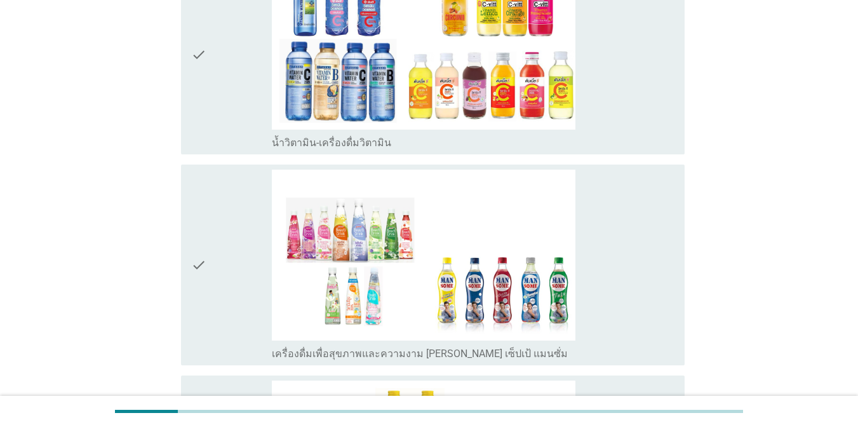
scroll to position [2095, 0]
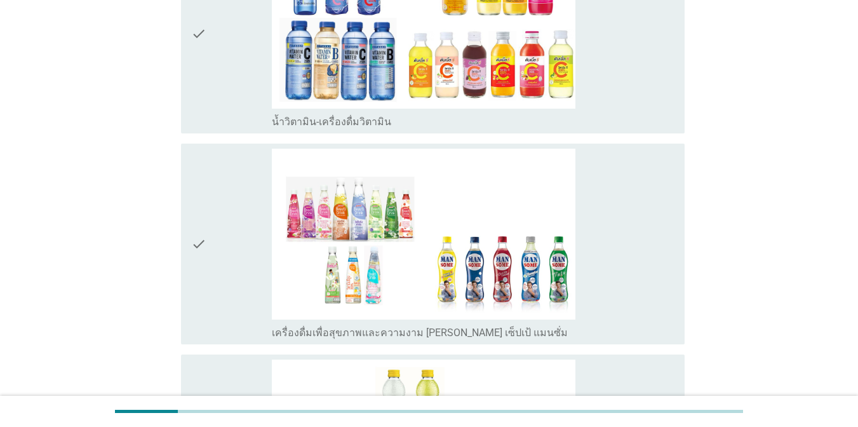
click at [625, 113] on div "check_box_outline_blank น้ำวิตามิน-เครื่องดื่มวิตามิน" at bounding box center [473, 120] width 403 height 15
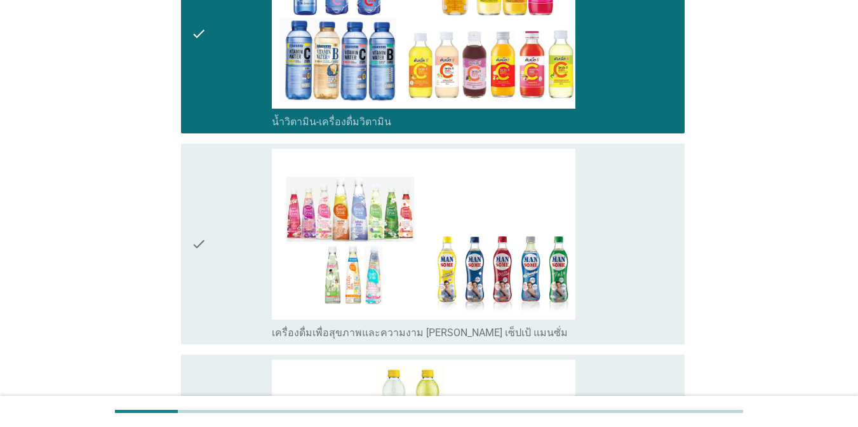
click at [625, 236] on div "check_box_outline_blank เครื่องดื่มเพื่อสุขภาพและความงาม [PERSON_NAME] เซ็ปเป้ …" at bounding box center [473, 244] width 403 height 191
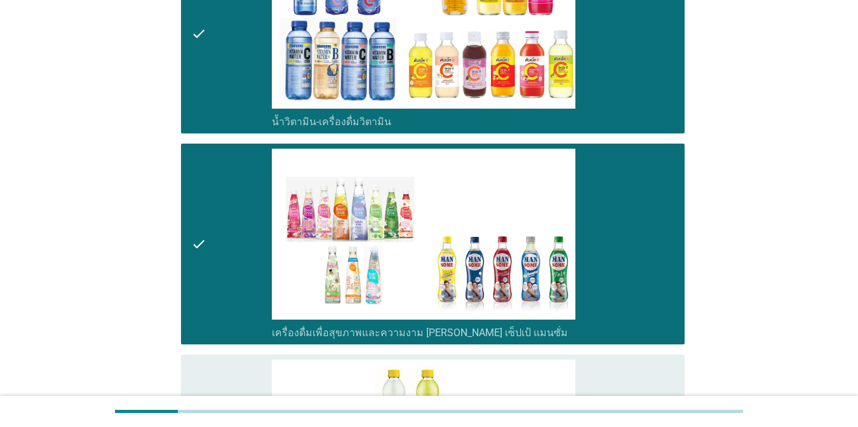
scroll to position [2468, 0]
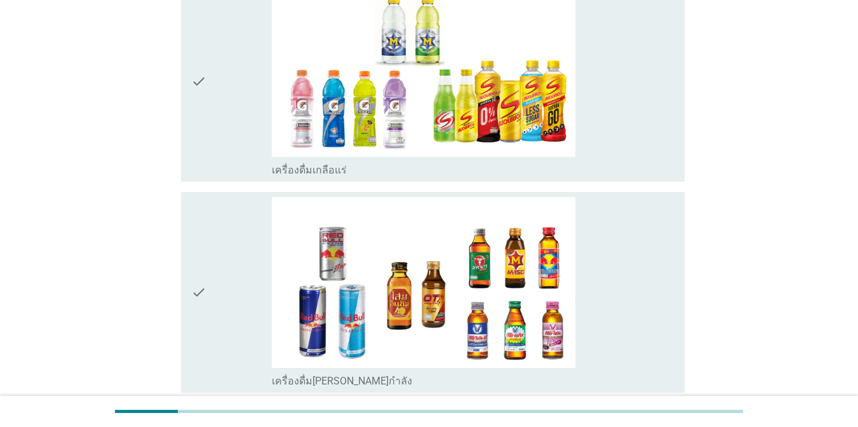
drag, startPoint x: 633, startPoint y: 139, endPoint x: 632, endPoint y: 146, distance: 6.6
click at [625, 138] on div "check_box_outline_blank เครื่องดื่มเกลือแร่" at bounding box center [473, 81] width 403 height 191
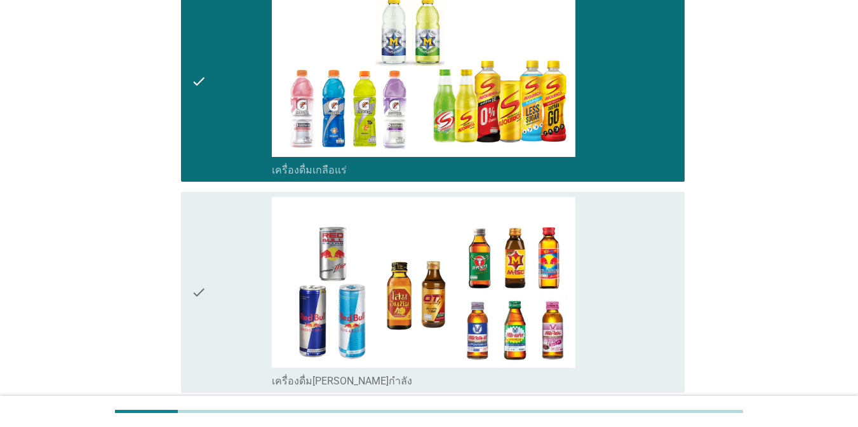
click at [625, 259] on div "check_box_outline_blank เครื่องดื่ม[PERSON_NAME]กำลัง" at bounding box center [473, 292] width 403 height 191
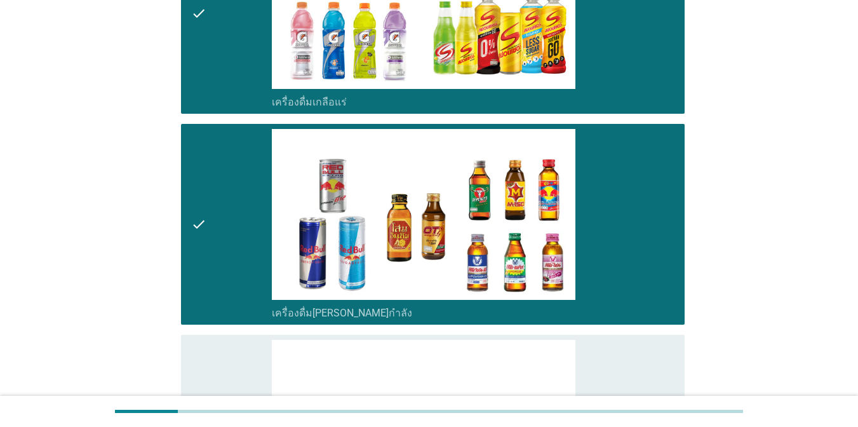
scroll to position [2829, 0]
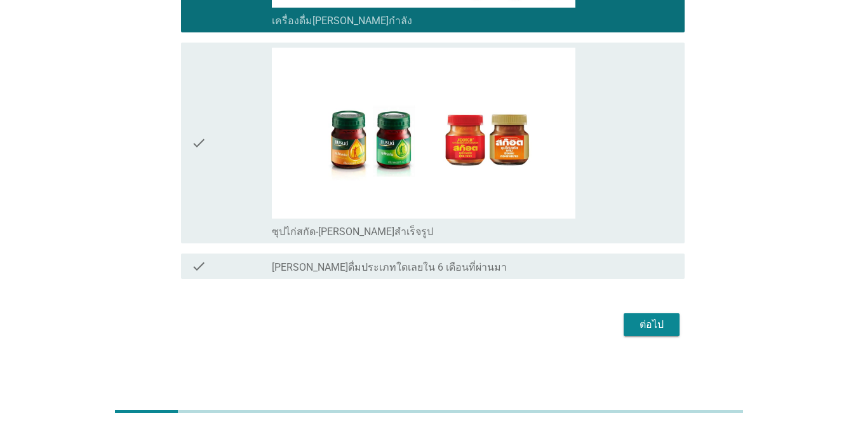
click at [593, 180] on div "check_box_outline_blank ซุปไก่สกัด-[PERSON_NAME]สำเร็จรูป" at bounding box center [473, 143] width 403 height 191
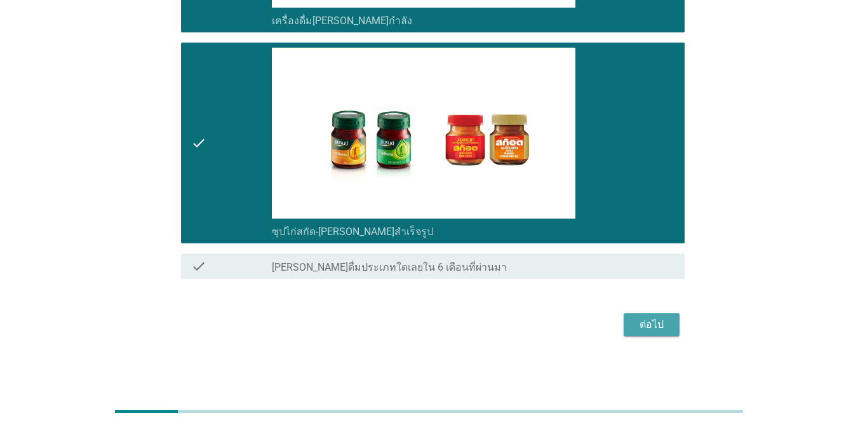
click at [625, 322] on div "ต่อไป" at bounding box center [652, 324] width 36 height 15
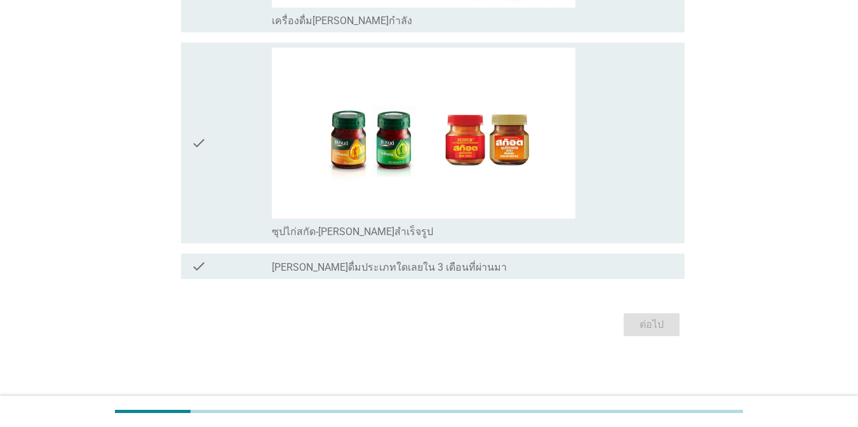
scroll to position [0, 0]
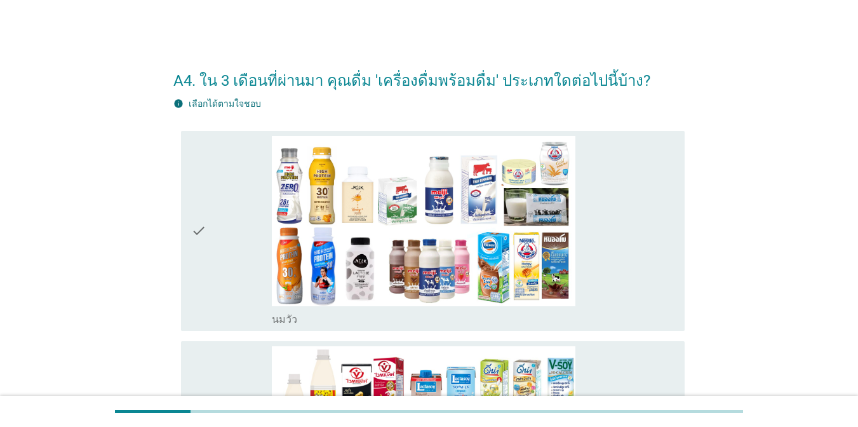
click at [625, 261] on div "check_box_outline_blank [PERSON_NAME]" at bounding box center [473, 231] width 403 height 191
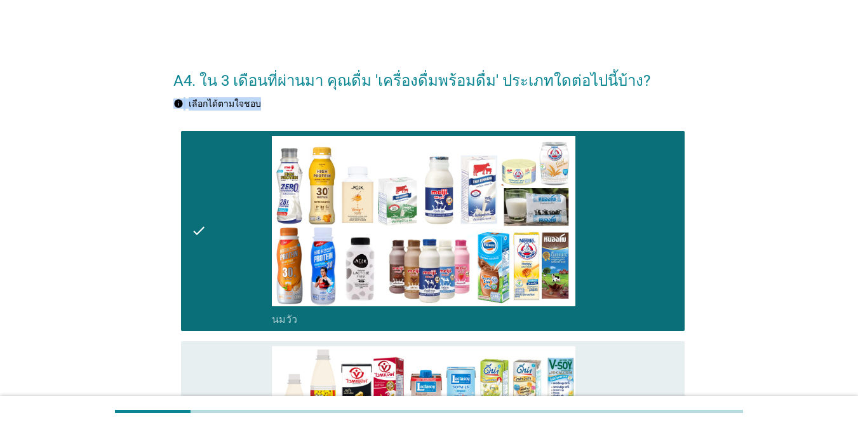
drag, startPoint x: 856, startPoint y: 64, endPoint x: 850, endPoint y: 107, distance: 44.3
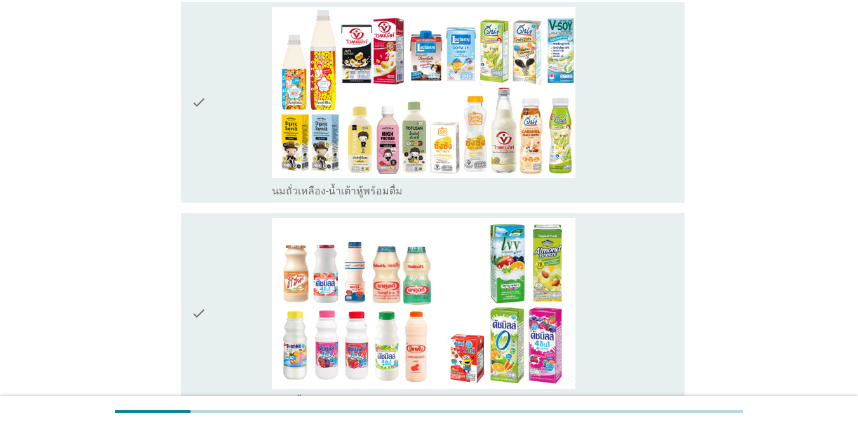
scroll to position [349, 0]
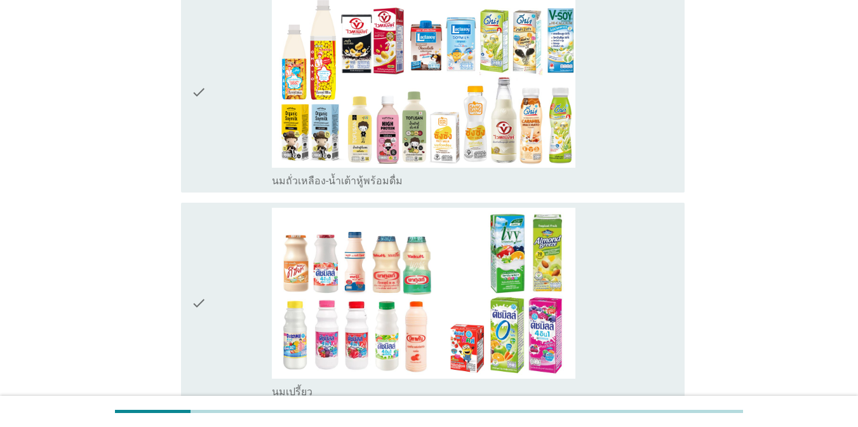
click at [625, 119] on div "check_box_outline_blank นมถั่วเหลือง-น้ำเต้าหู้พร้อมดื่ม" at bounding box center [473, 92] width 403 height 191
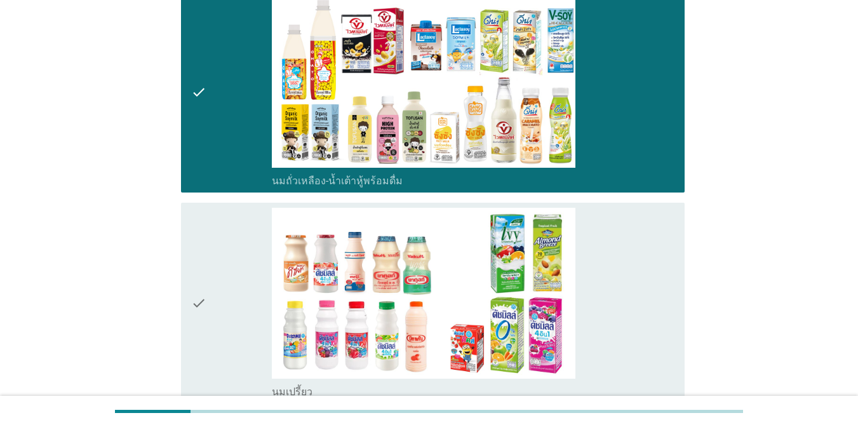
click at [625, 273] on div "check_box นมเปรี้ยว" at bounding box center [473, 303] width 403 height 191
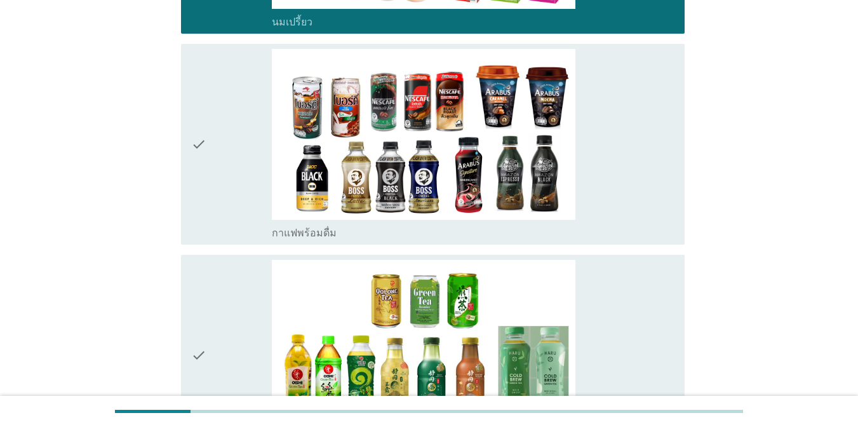
scroll to position [855, 0]
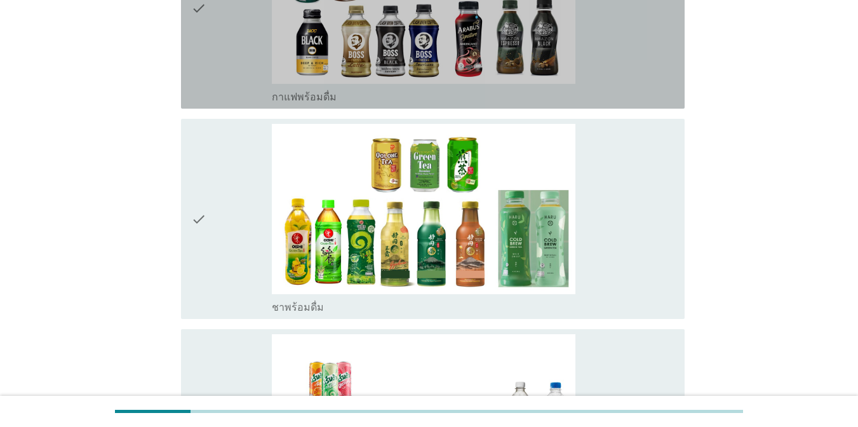
click at [625, 88] on div "check_box กาแฟพร้อมดื่ม" at bounding box center [473, 95] width 403 height 15
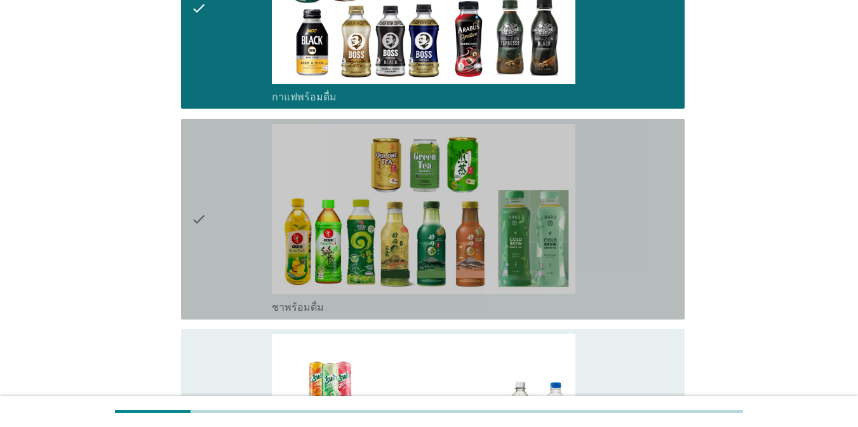
click at [625, 182] on div "check_box ชาพร้อมดื่ม" at bounding box center [473, 219] width 403 height 191
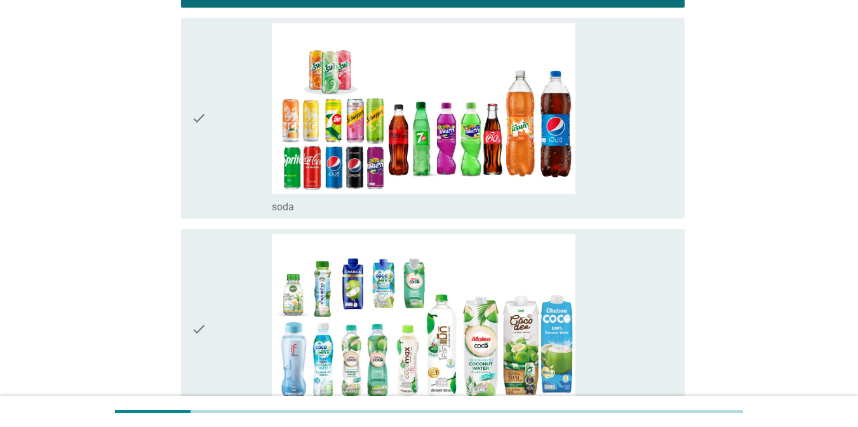
scroll to position [1196, 0]
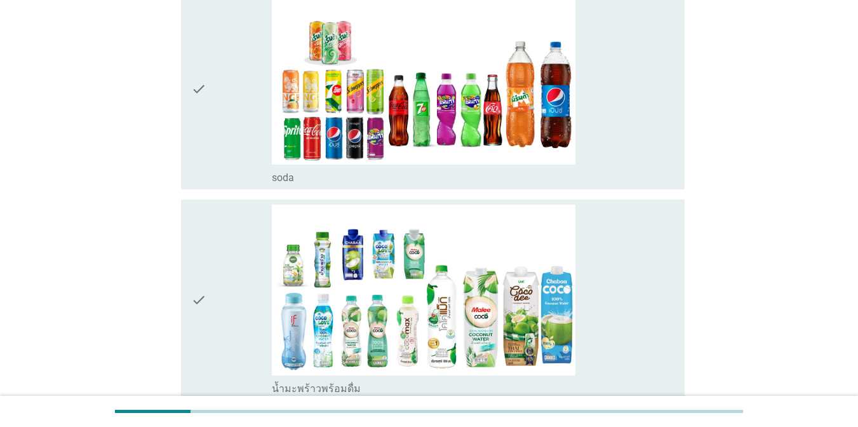
click at [625, 152] on div "check_box soda" at bounding box center [473, 89] width 403 height 191
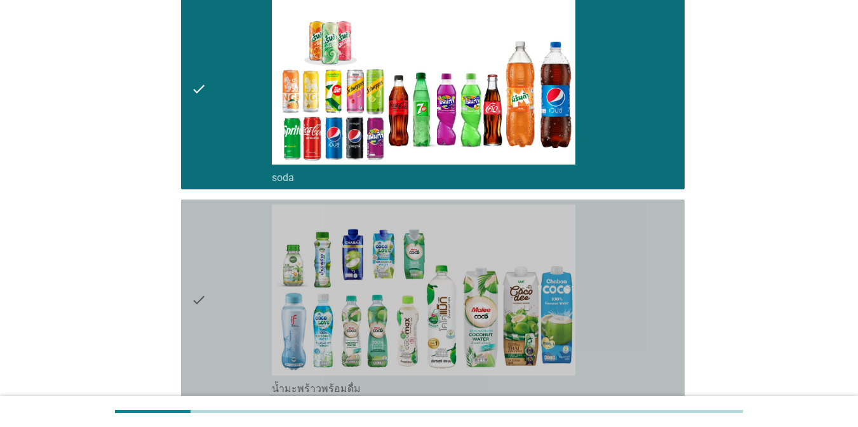
click at [625, 263] on div "check_box น้ำมะพร้าวพร้อมดื่ม" at bounding box center [473, 300] width 403 height 191
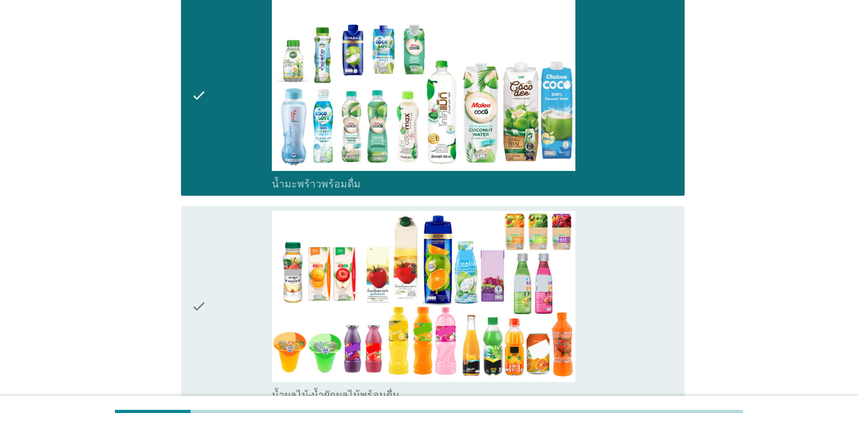
scroll to position [1600, 0]
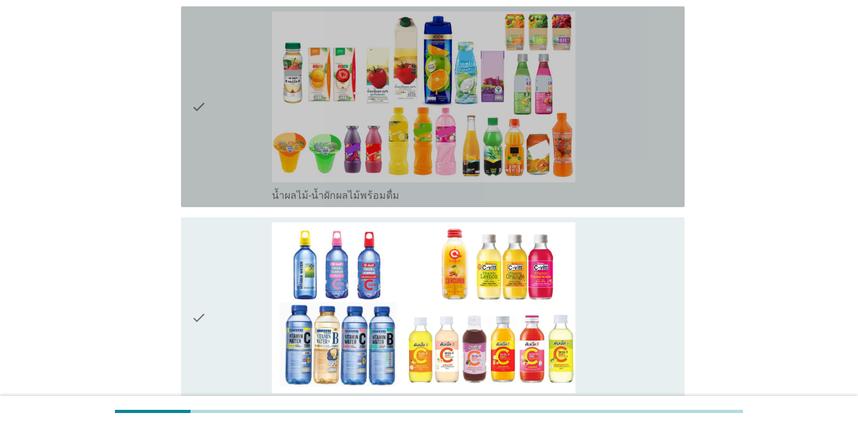
drag, startPoint x: 651, startPoint y: 177, endPoint x: 644, endPoint y: 227, distance: 51.3
click at [625, 175] on div "check_box น้ำผลไม้-น้ำผักผลไม้พร้อมดื่ม" at bounding box center [473, 106] width 403 height 191
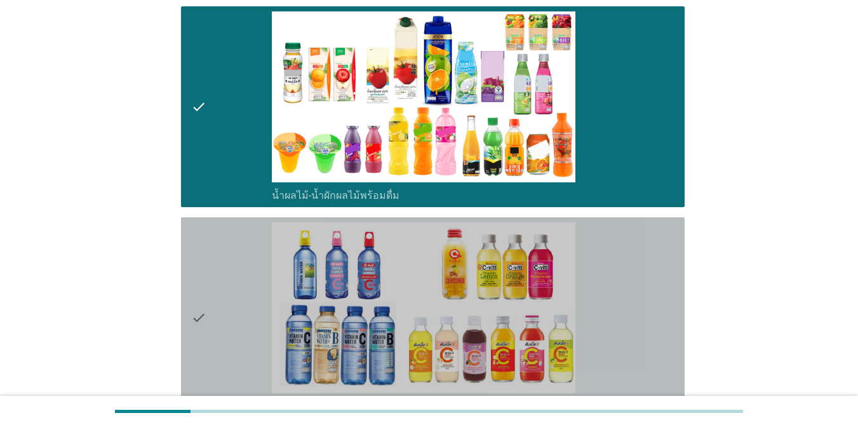
click at [625, 272] on div "check_box น้ำวิตามิน-เครื่องดื่มวิตามิน" at bounding box center [473, 317] width 403 height 191
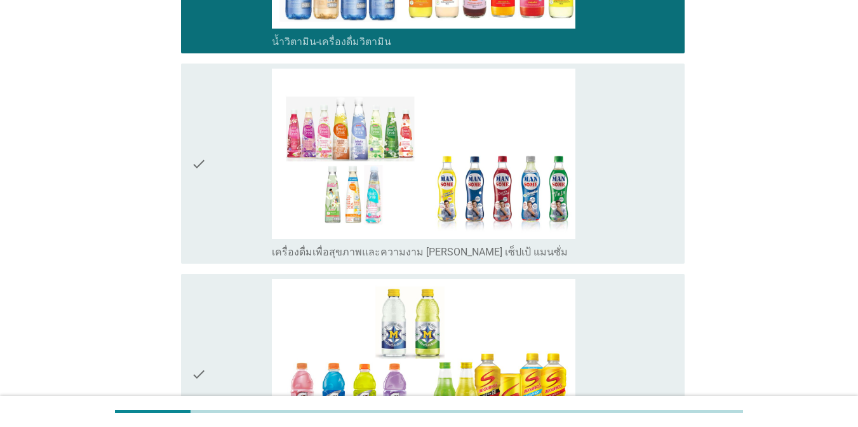
scroll to position [1989, 0]
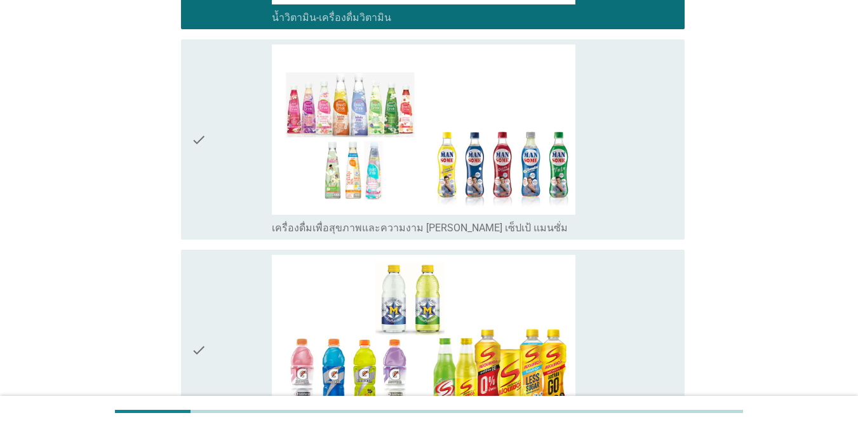
click at [625, 213] on div "check_box เครื่องดื่มเพื่อสุขภาพและความงาม [PERSON_NAME] เซ็ปเป้ แมนซั่ม" at bounding box center [473, 139] width 403 height 191
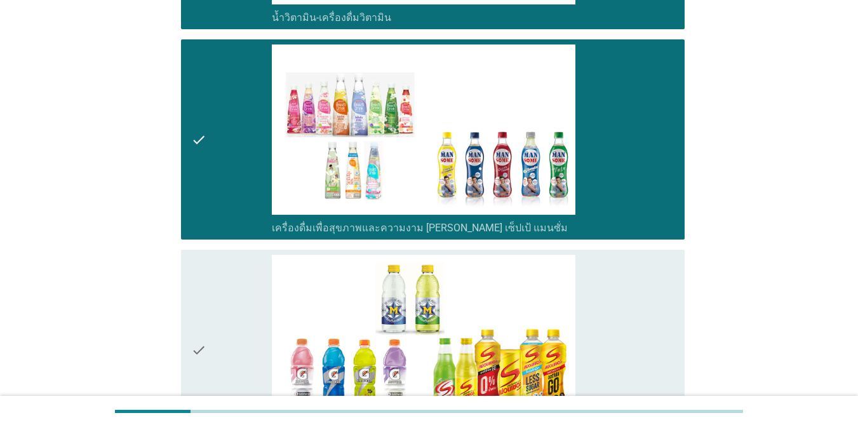
click at [625, 274] on div "check_box เครื่องดื่มเกลือแร่" at bounding box center [473, 350] width 403 height 191
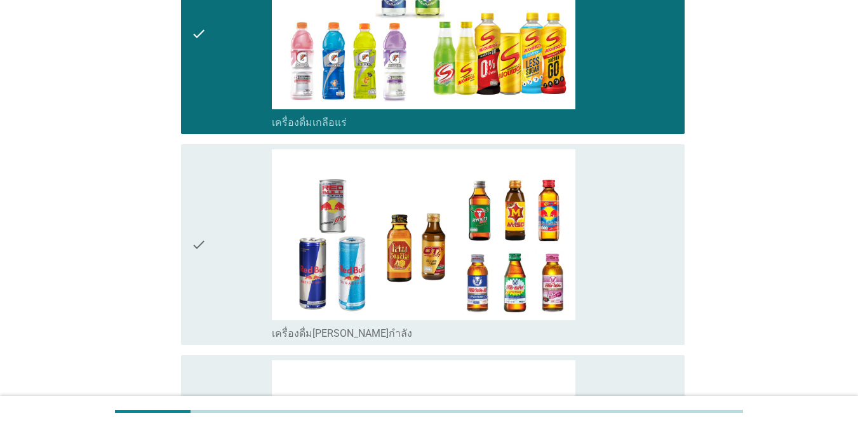
scroll to position [2315, 0]
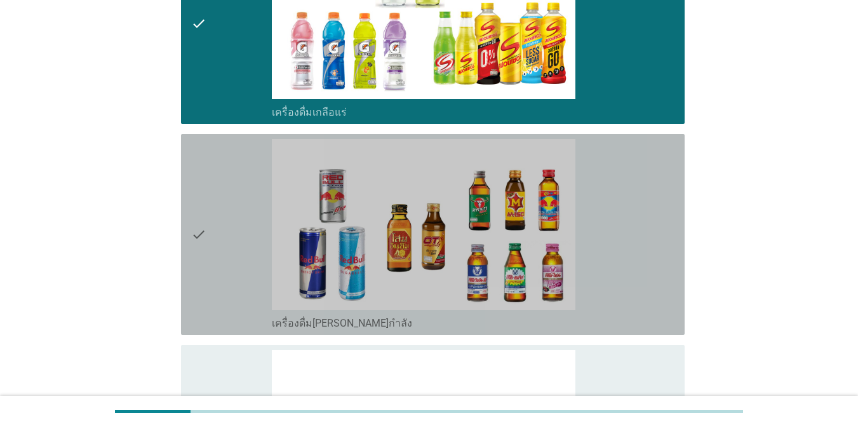
click at [593, 256] on div "check_box เครื่องดื่ม[PERSON_NAME]กำลัง" at bounding box center [473, 234] width 403 height 191
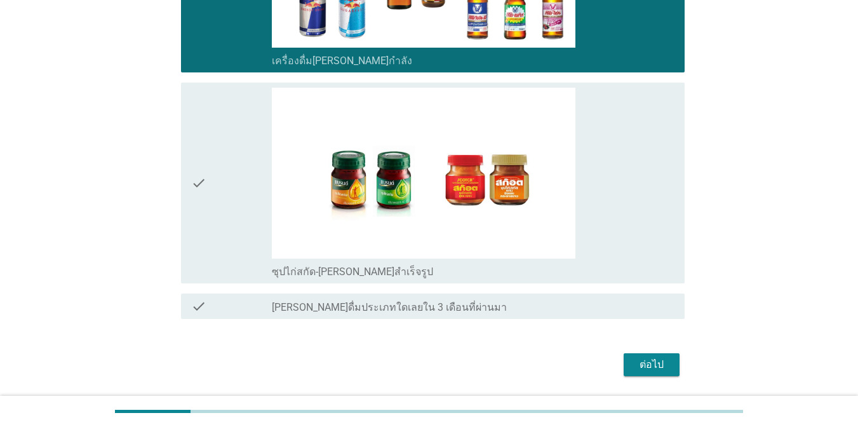
scroll to position [2612, 0]
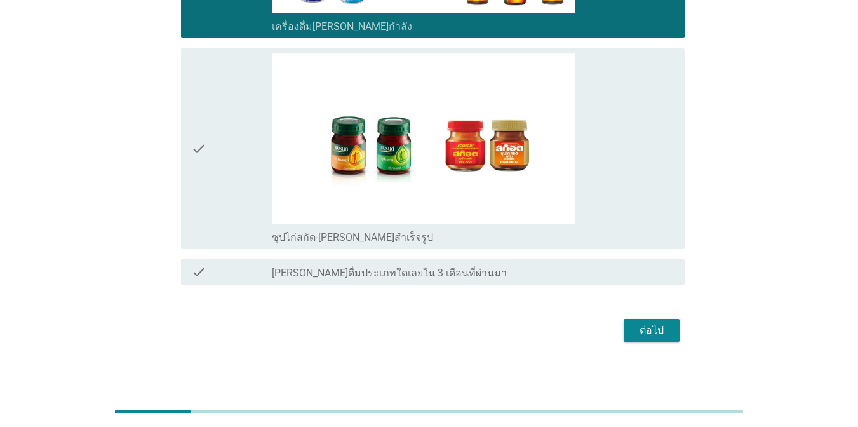
click at [625, 198] on div "check_box ซุปไก่สกัด-[PERSON_NAME]สำเร็จรูป" at bounding box center [473, 148] width 403 height 191
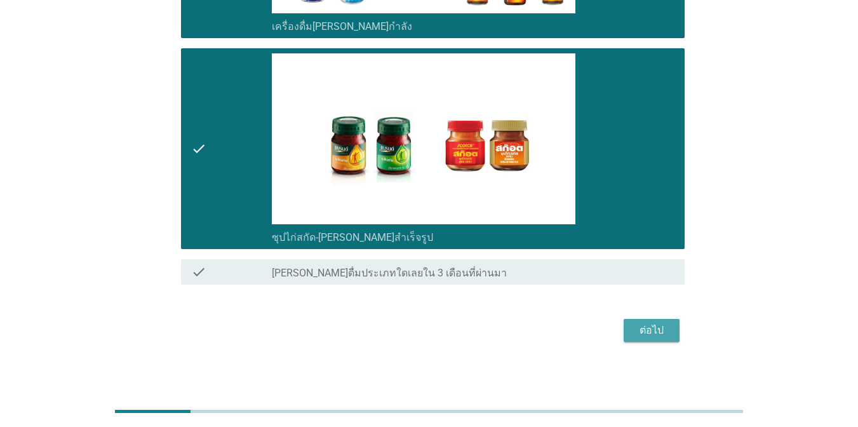
click at [625, 329] on div "ต่อไป" at bounding box center [652, 330] width 36 height 15
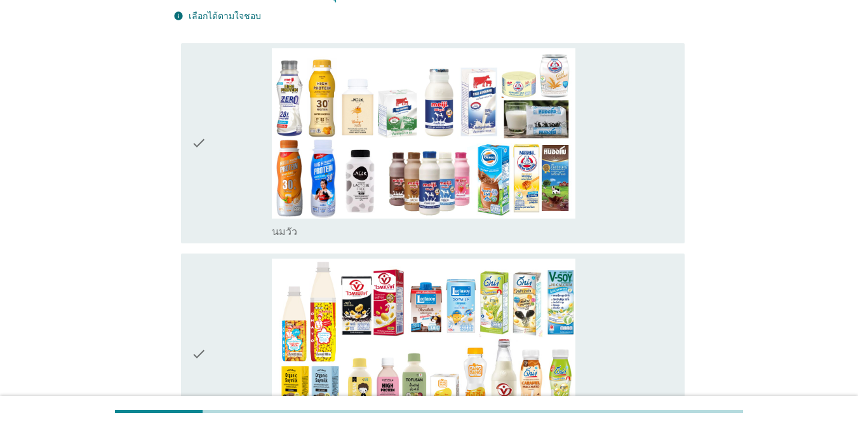
scroll to position [97, 0]
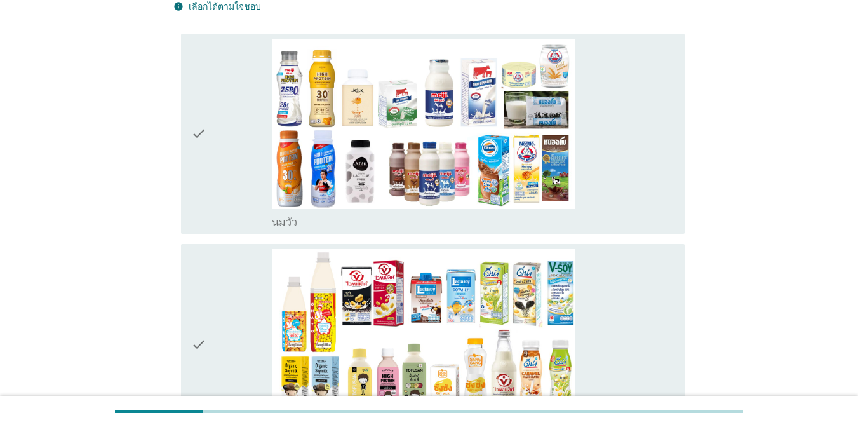
click at [625, 151] on div "check_box_outline_blank [PERSON_NAME]" at bounding box center [473, 134] width 403 height 191
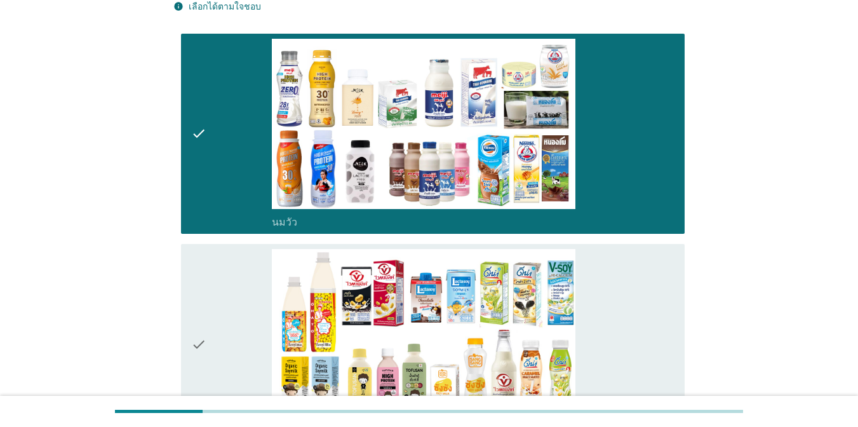
click at [625, 295] on div "check_box_outline_blank นมถั่วเหลือง-น้ำเต้าหู้พร้อมดื่ม" at bounding box center [473, 344] width 403 height 191
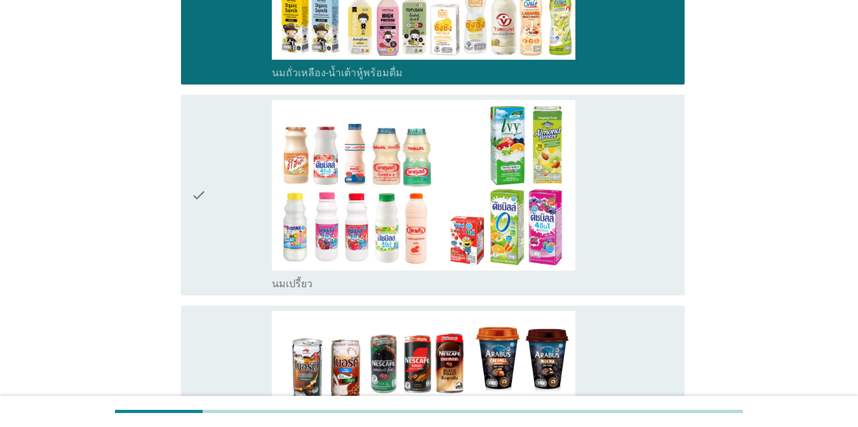
scroll to position [472, 0]
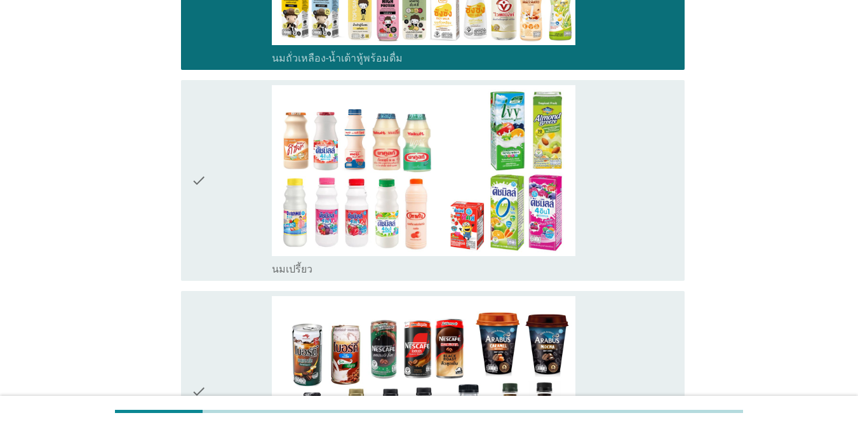
click at [625, 180] on div "check_box นมเปรี้ยว" at bounding box center [473, 180] width 403 height 191
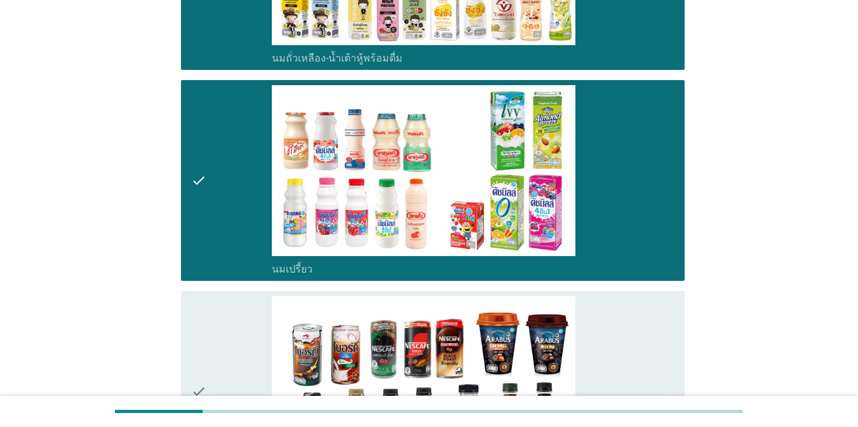
click at [625, 326] on div "check_box กาแฟพร้อมดื่ม" at bounding box center [473, 391] width 403 height 191
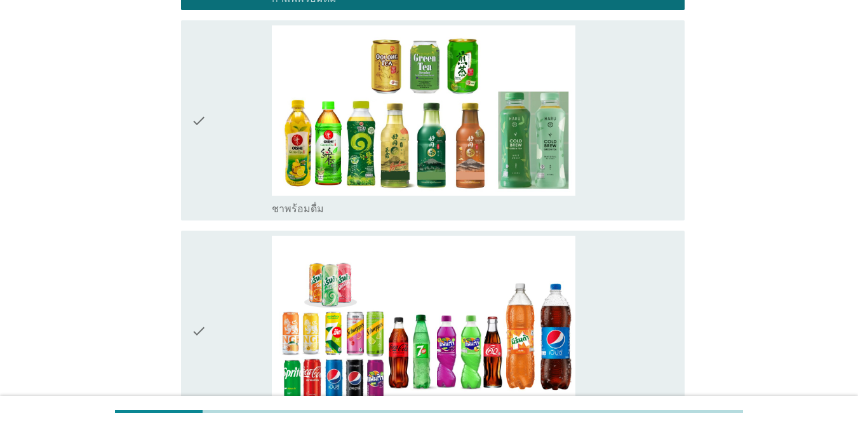
scroll to position [978, 0]
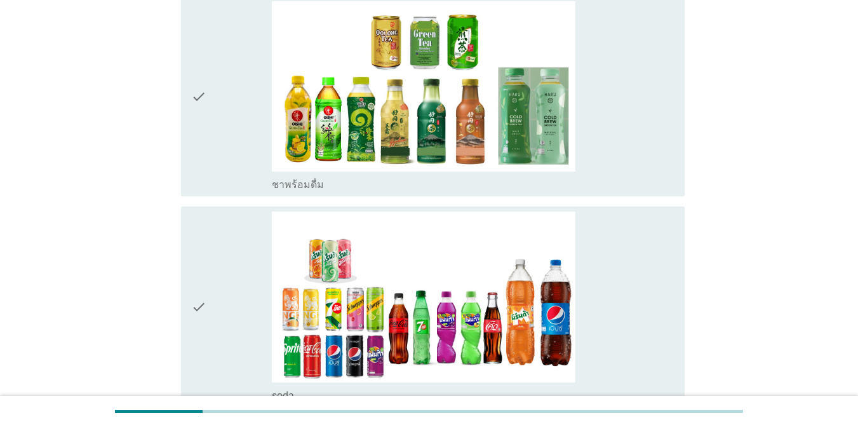
click at [625, 138] on div "check check_box ชาพร้อมดื่ม" at bounding box center [433, 96] width 504 height 201
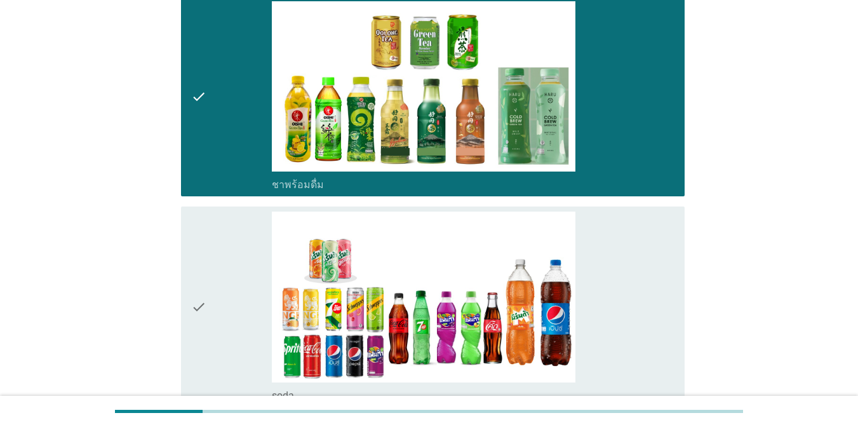
click at [625, 279] on div "check_box soda" at bounding box center [473, 307] width 403 height 191
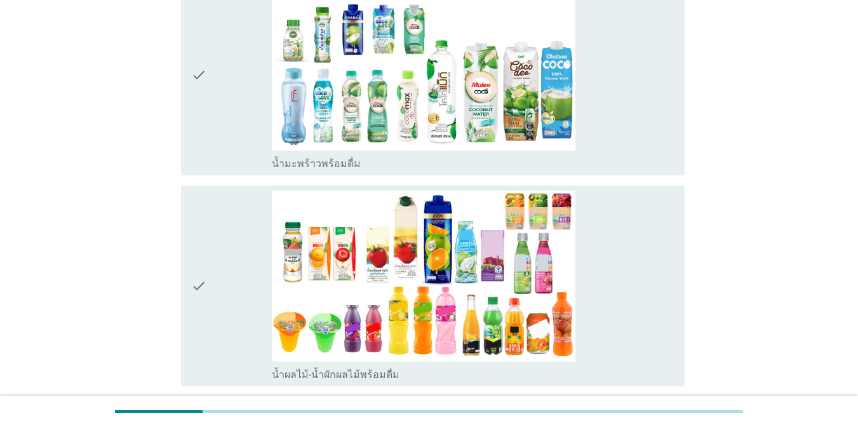
scroll to position [1426, 0]
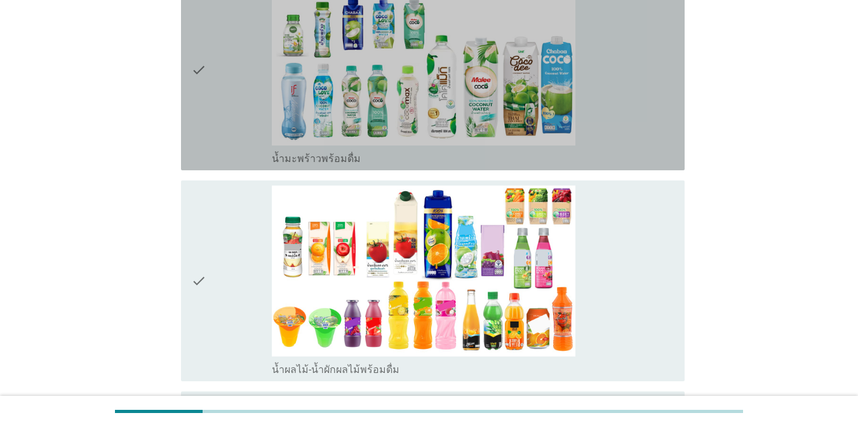
click at [602, 136] on div "check_box น้ำมะพร้าวพร้อมดื่ม" at bounding box center [473, 70] width 403 height 191
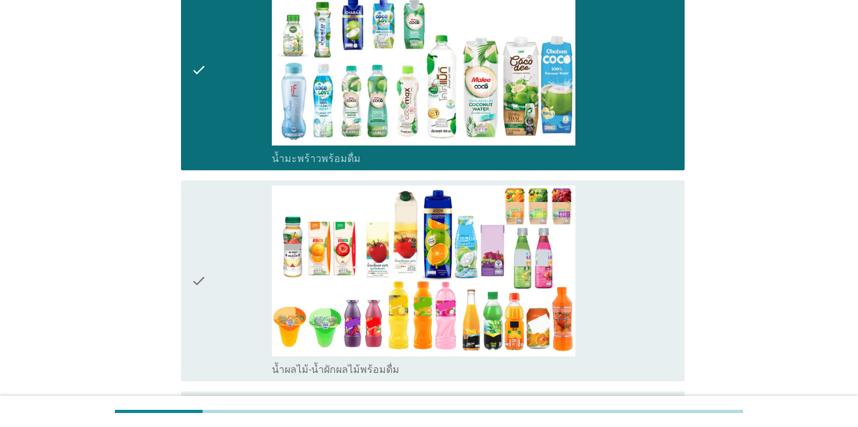
click at [621, 286] on div "check_box น้ำผลไม้-น้ำผักผลไม้พร้อมดื่ม" at bounding box center [473, 281] width 403 height 191
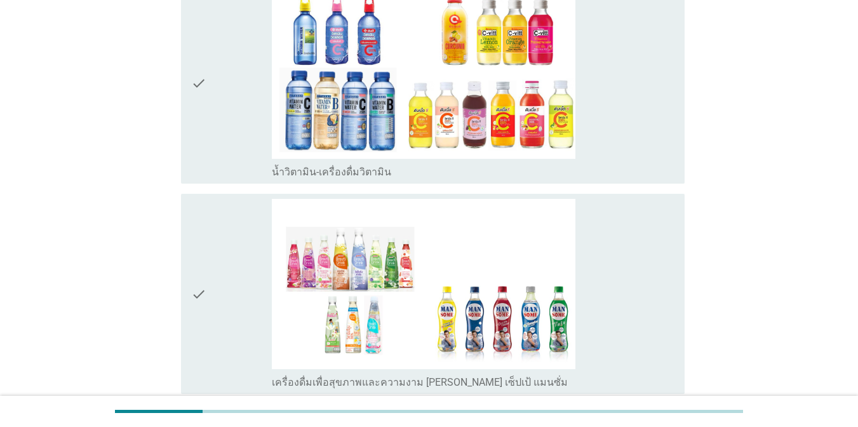
scroll to position [1849, 0]
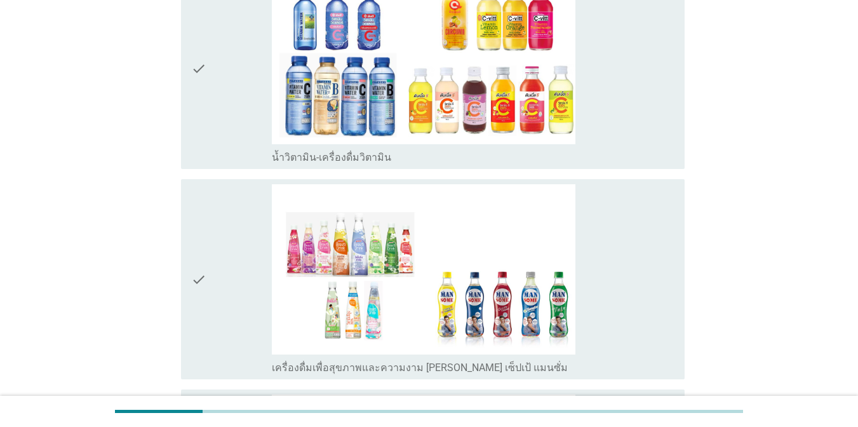
click at [625, 145] on div "check_box น้ำวิตามิน-เครื่องดื่มวิตามิน" at bounding box center [473, 68] width 403 height 191
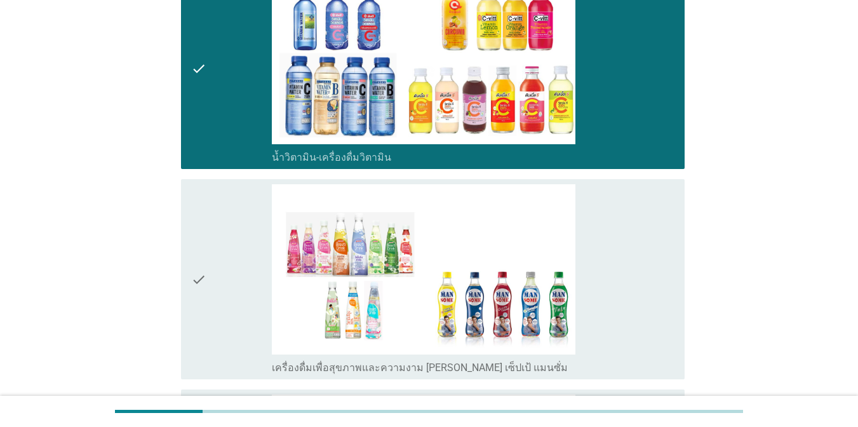
click at [625, 237] on div "check_box เครื่องดื่มเพื่อสุขภาพและความงาม [PERSON_NAME] เซ็ปเป้ แมนซั่ม" at bounding box center [473, 279] width 403 height 191
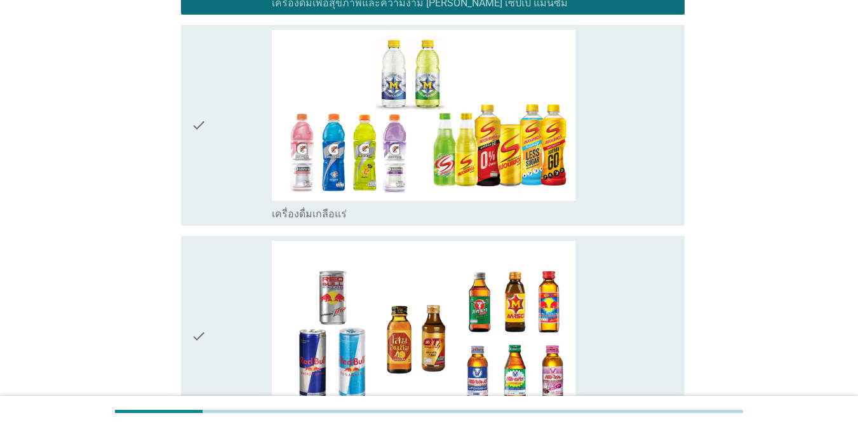
scroll to position [2219, 0]
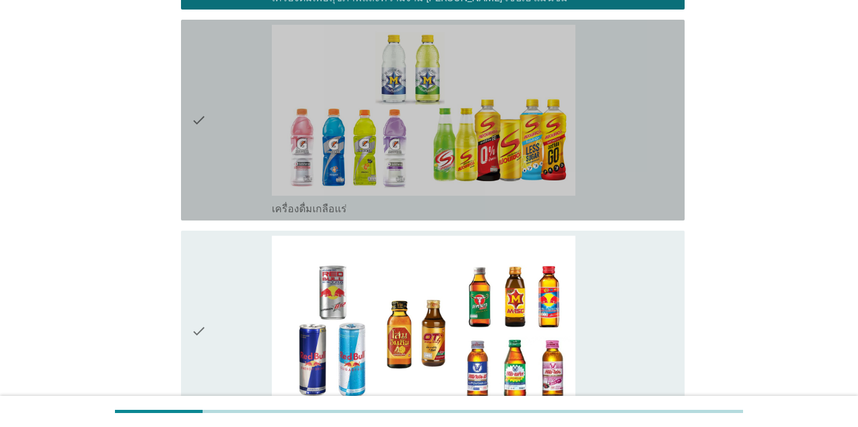
click at [625, 187] on div "check_box เครื่องดื่มเกลือแร่" at bounding box center [473, 120] width 403 height 191
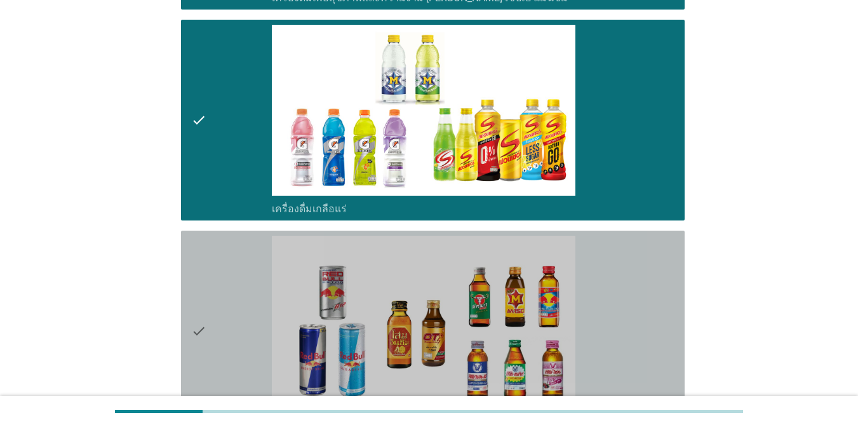
drag, startPoint x: 637, startPoint y: 295, endPoint x: 717, endPoint y: 316, distance: 82.8
click at [625, 296] on div "check_box เครื่องดื่ม[PERSON_NAME]กำลัง" at bounding box center [473, 331] width 403 height 191
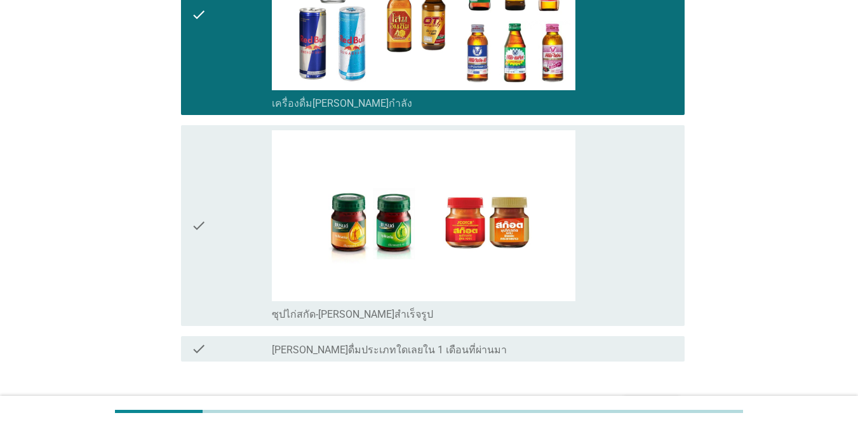
scroll to position [2545, 0]
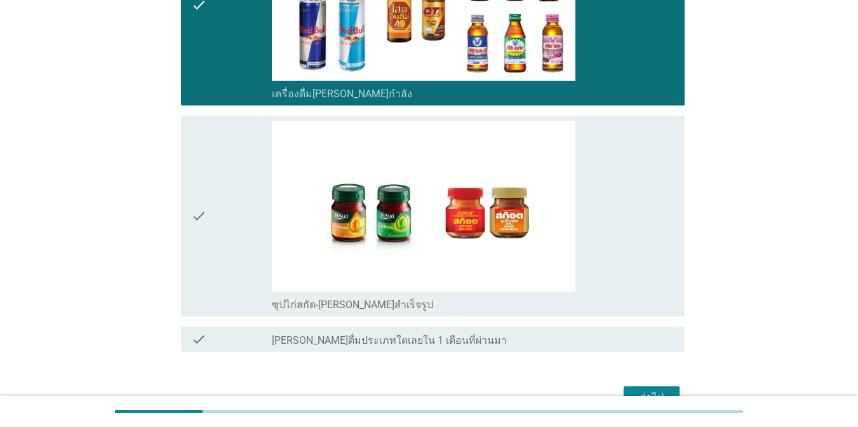
click at [625, 255] on div "check_box ซุปไก่สกัด-[PERSON_NAME]สำเร็จรูป" at bounding box center [473, 216] width 403 height 191
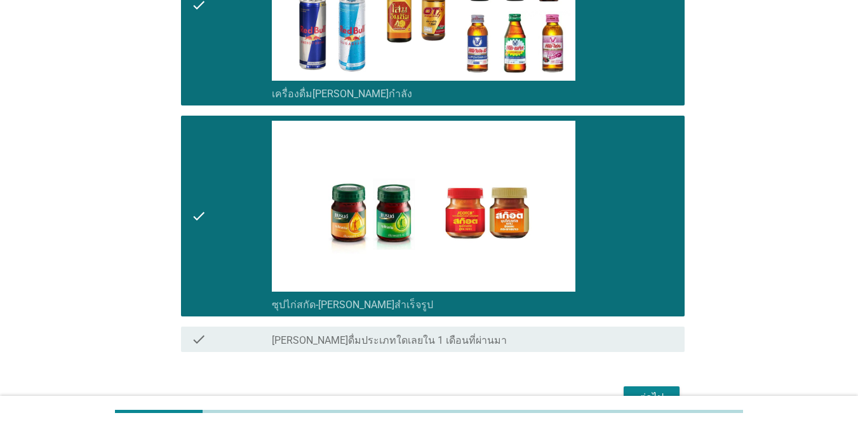
scroll to position [2618, 0]
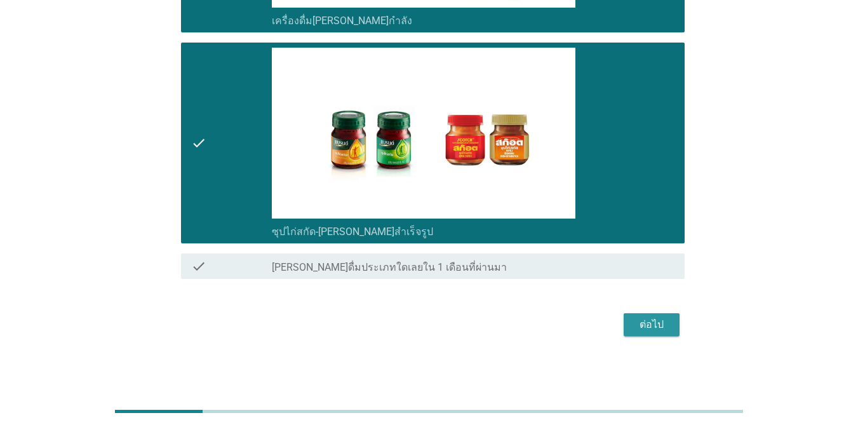
click at [625, 327] on div "ต่อไป" at bounding box center [652, 324] width 36 height 15
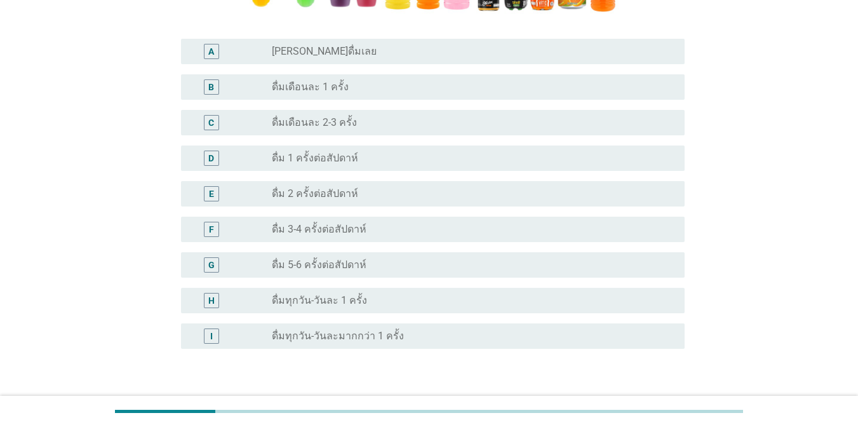
scroll to position [373, 0]
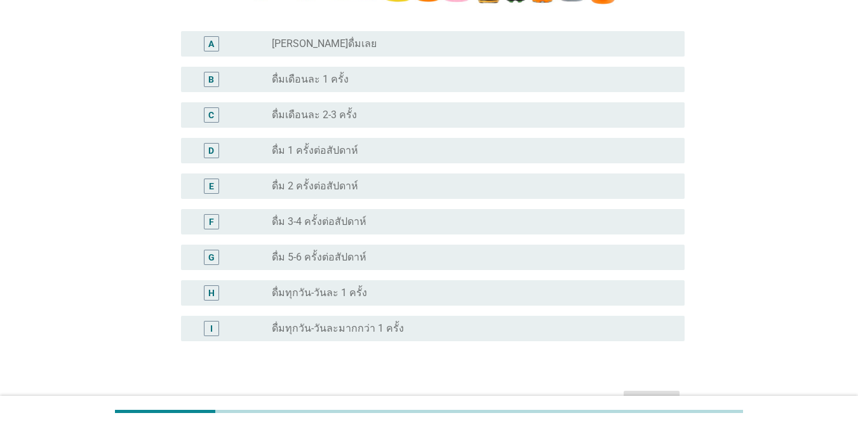
click at [463, 250] on div "radio_button_unchecked ดื่ม 5-6 ครั้งต่อสัปดาห์" at bounding box center [473, 257] width 403 height 15
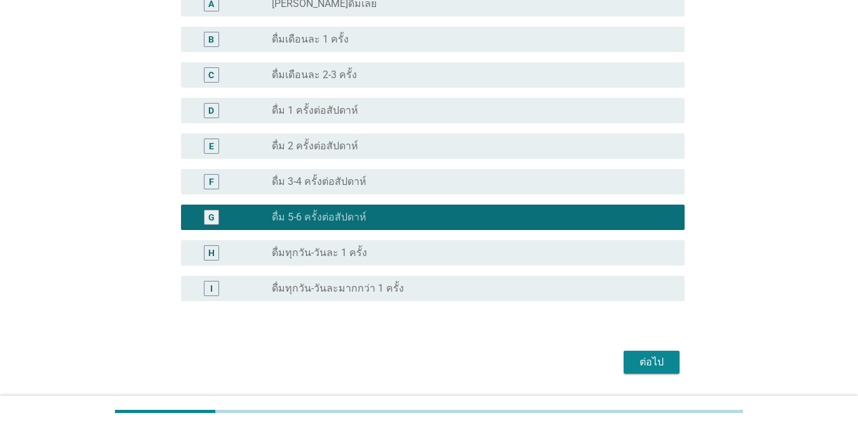
scroll to position [417, 0]
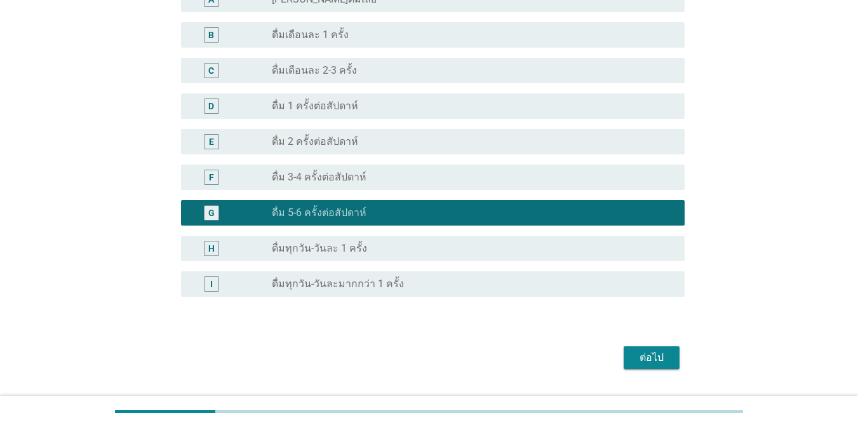
click at [625, 350] on div "ต่อไป" at bounding box center [652, 357] width 36 height 15
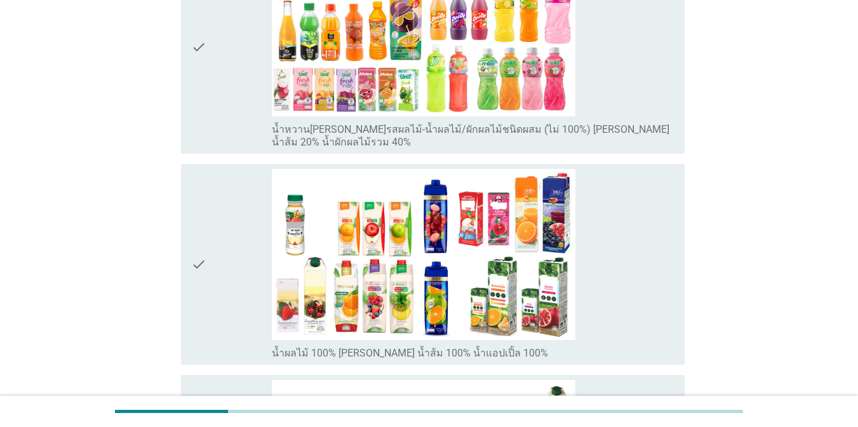
scroll to position [254, 0]
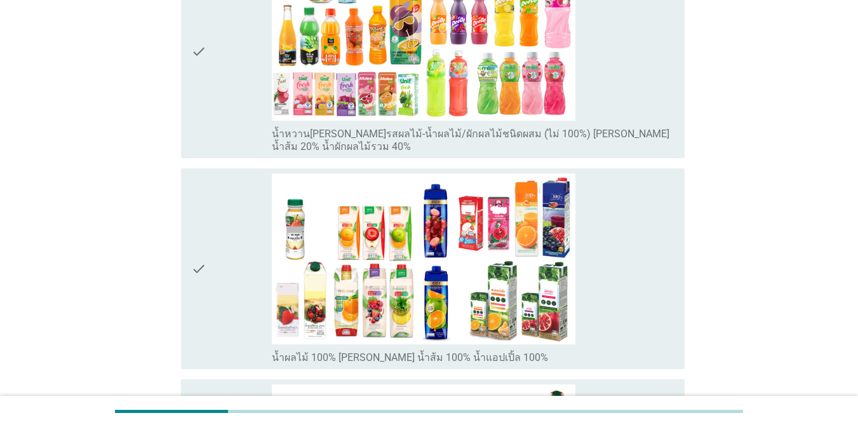
click at [625, 255] on div "check check_box_outline_blank น้ำผลไม้ 100% [PERSON_NAME] น้ำส้ม 100% น้ำแอปเปิ…" at bounding box center [433, 268] width 504 height 201
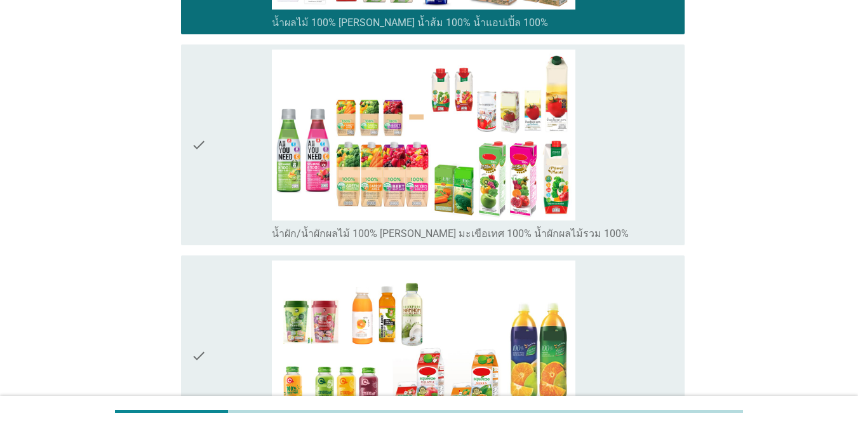
scroll to position [602, 0]
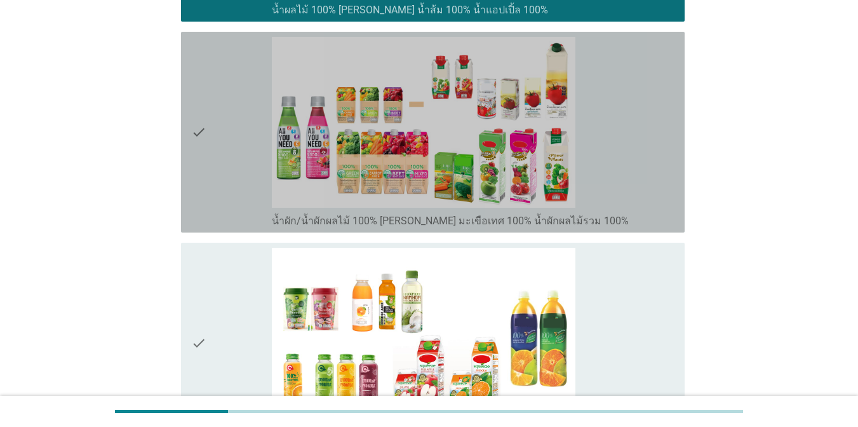
click at [625, 200] on div "check_box_outline_blank น้ำผัก/น้ำผักผลไม้ 100% [PERSON_NAME] มะเขือเทศ 100% น้…" at bounding box center [473, 132] width 403 height 191
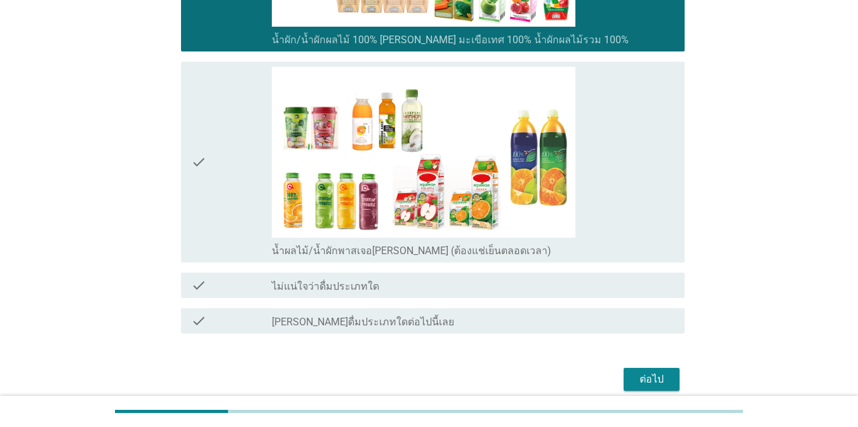
scroll to position [837, 0]
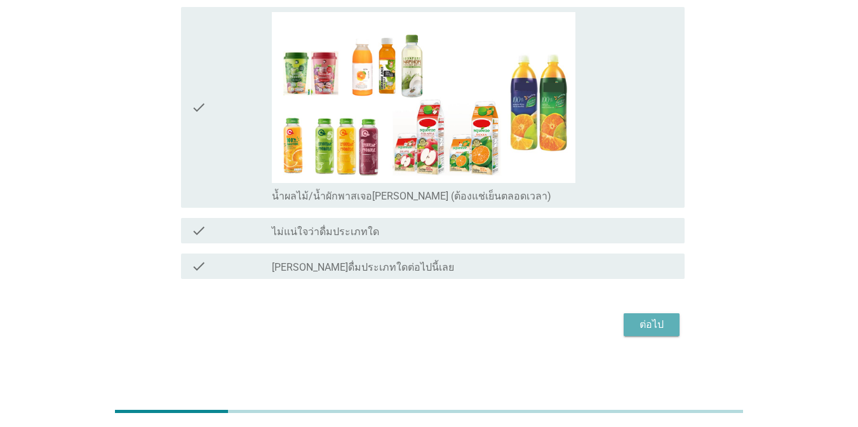
click at [625, 320] on button "ต่อไป" at bounding box center [652, 324] width 56 height 23
